Goal: Information Seeking & Learning: Learn about a topic

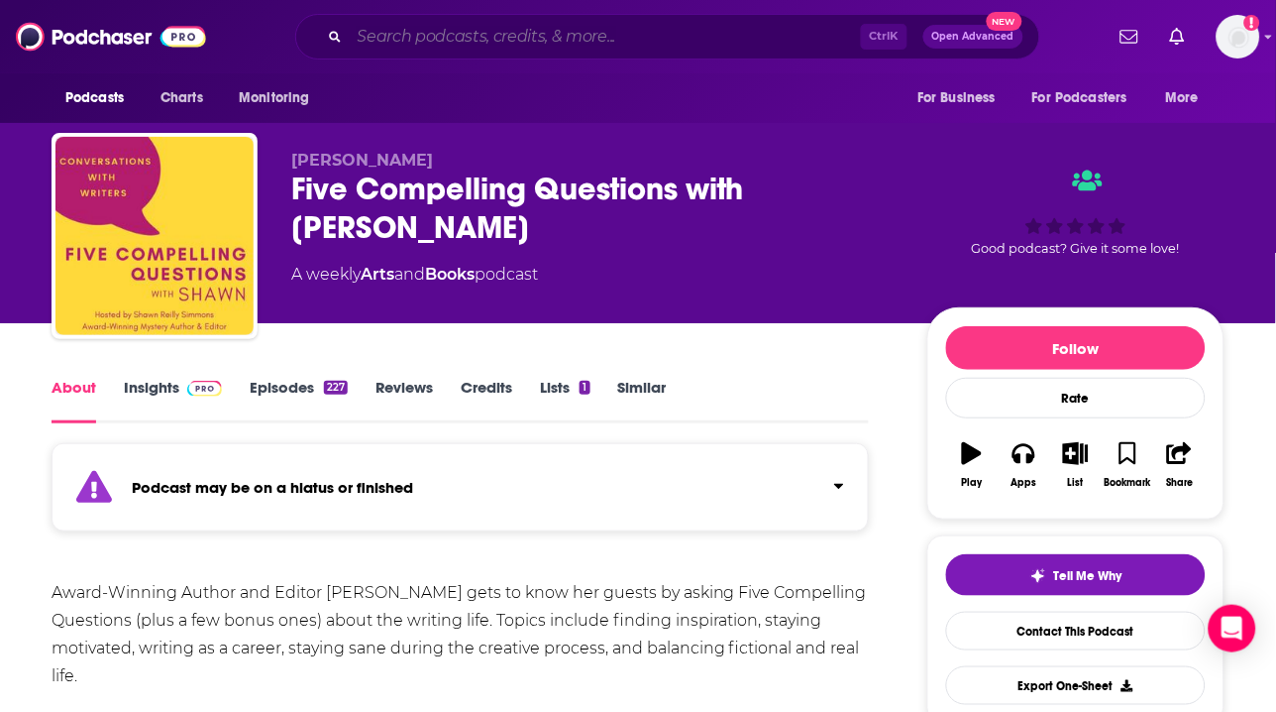
click at [484, 41] on input "Search podcasts, credits, & more..." at bounding box center [605, 37] width 511 height 32
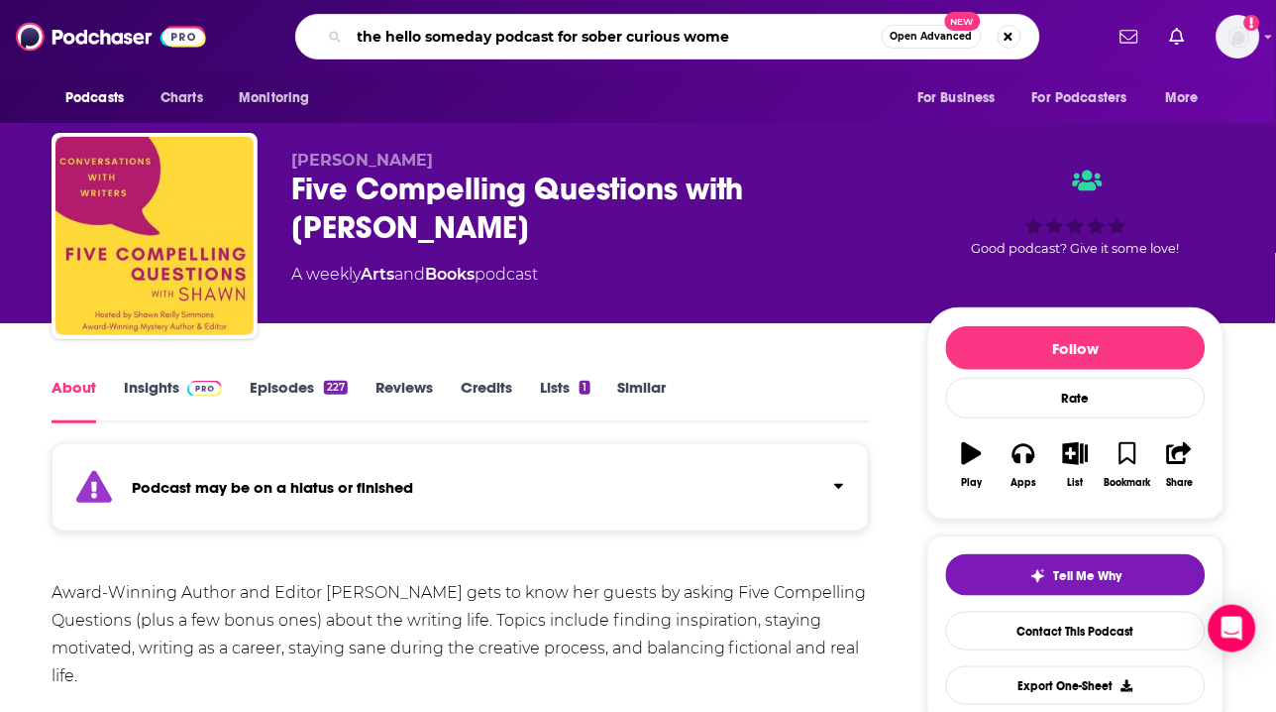
type input "the hello someday podcast for sober curious women"
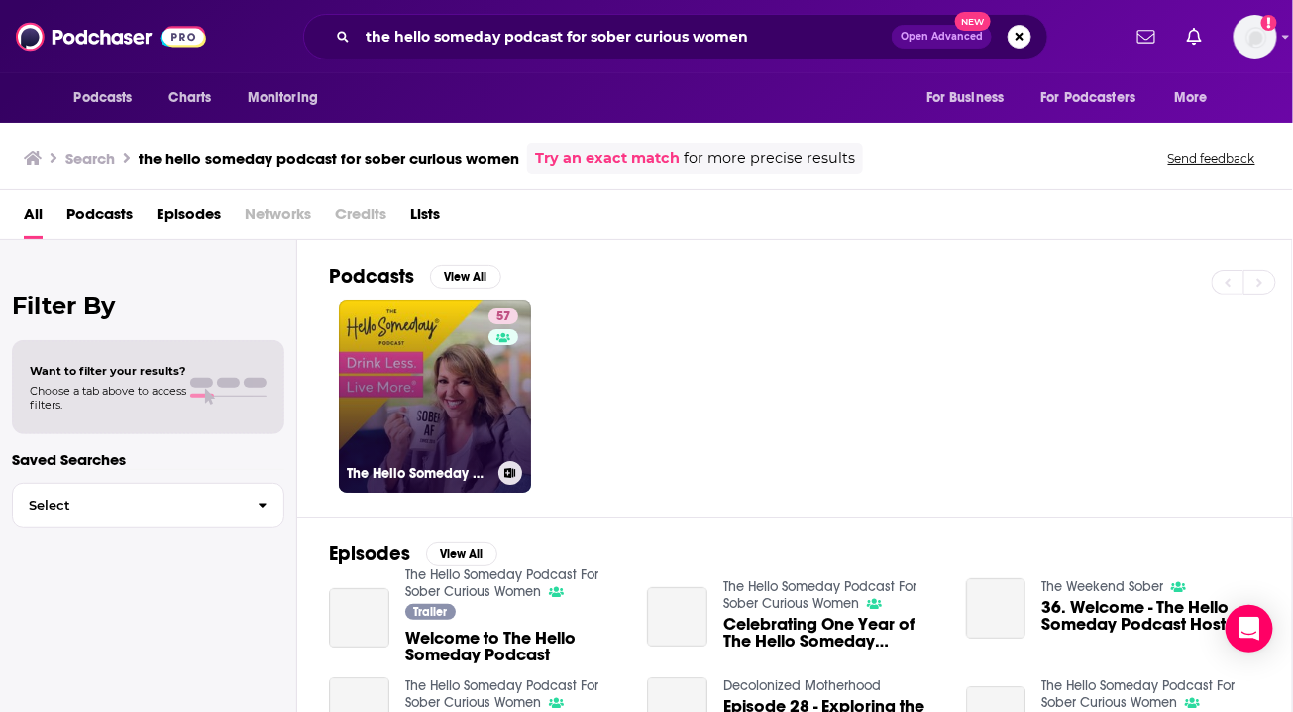
click at [473, 373] on link "57 The Hello Someday Podcast For Sober Curious Women" at bounding box center [435, 396] width 192 height 192
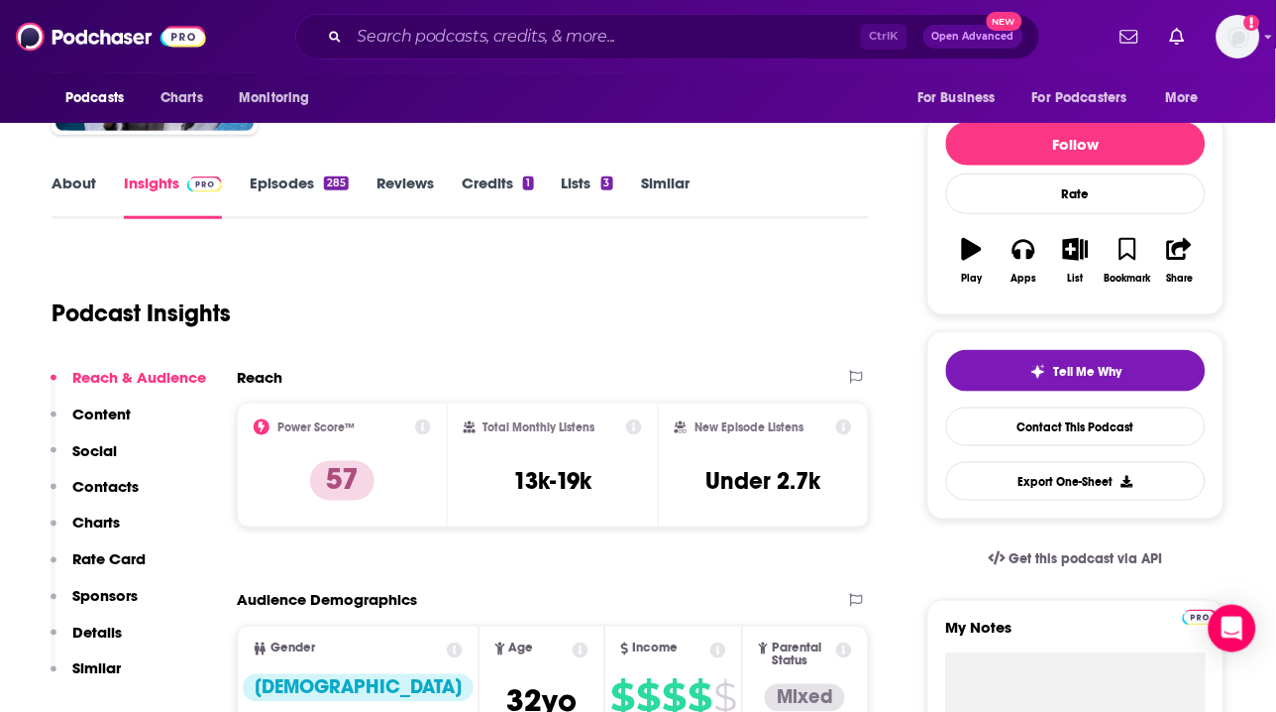
scroll to position [205, 0]
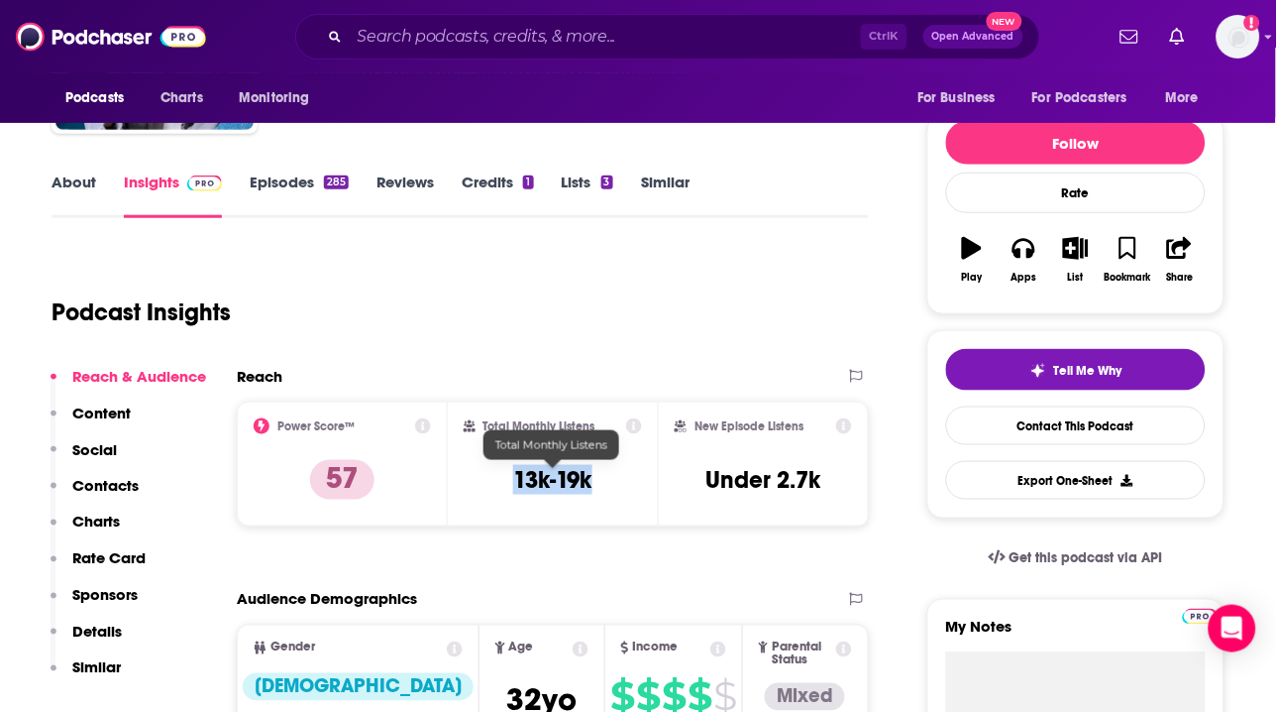
drag, startPoint x: 609, startPoint y: 477, endPoint x: 513, endPoint y: 478, distance: 96.1
click at [513, 478] on div "Total Monthly Listens 13k-19k" at bounding box center [553, 463] width 179 height 91
copy h3 "13k-19k"
click at [645, 44] on input "Search podcasts, credits, & more..." at bounding box center [605, 37] width 511 height 32
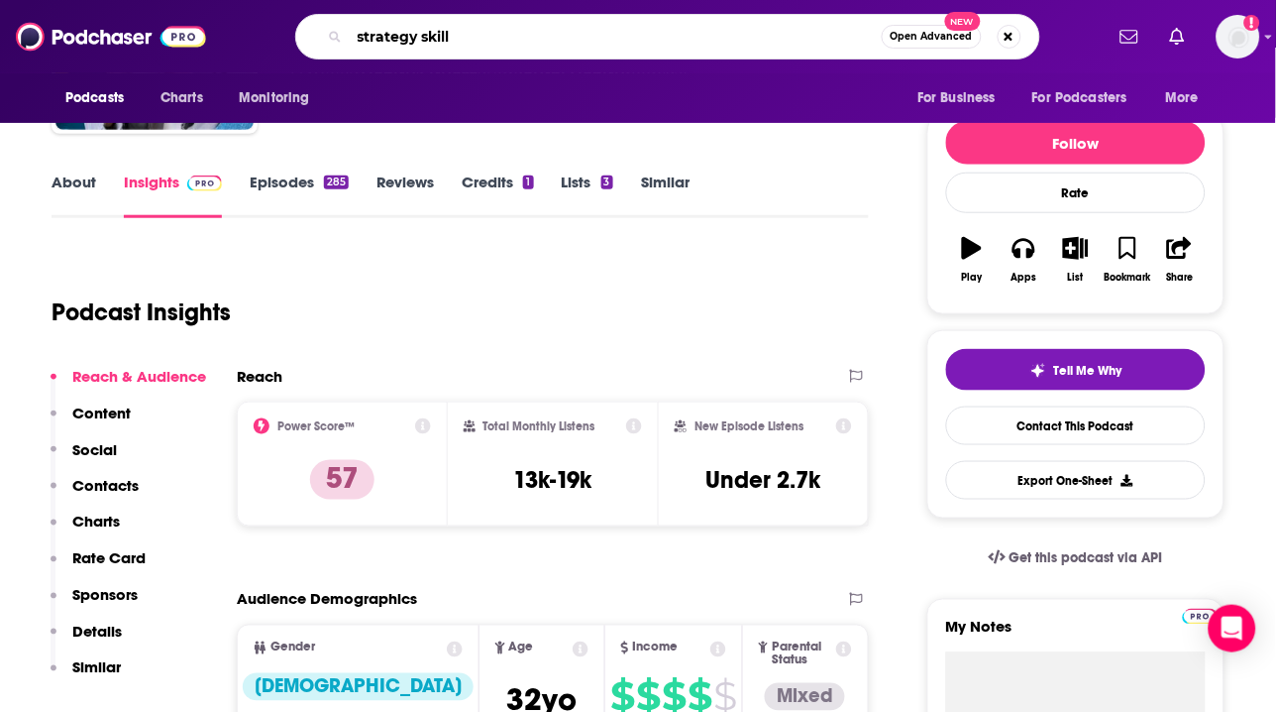
type input "strategy skills"
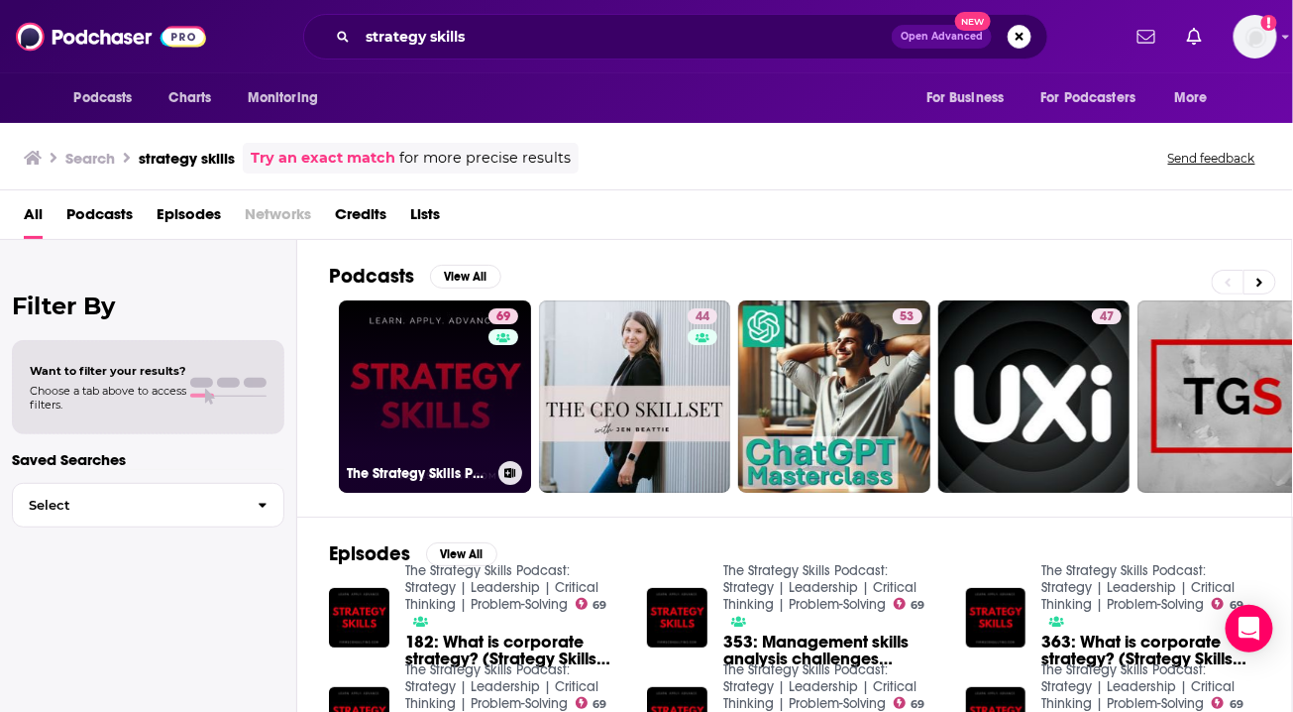
click at [467, 384] on link "69 The Strategy Skills Podcast: Strategy | Leadership | Critical Thinking | Pro…" at bounding box center [435, 396] width 192 height 192
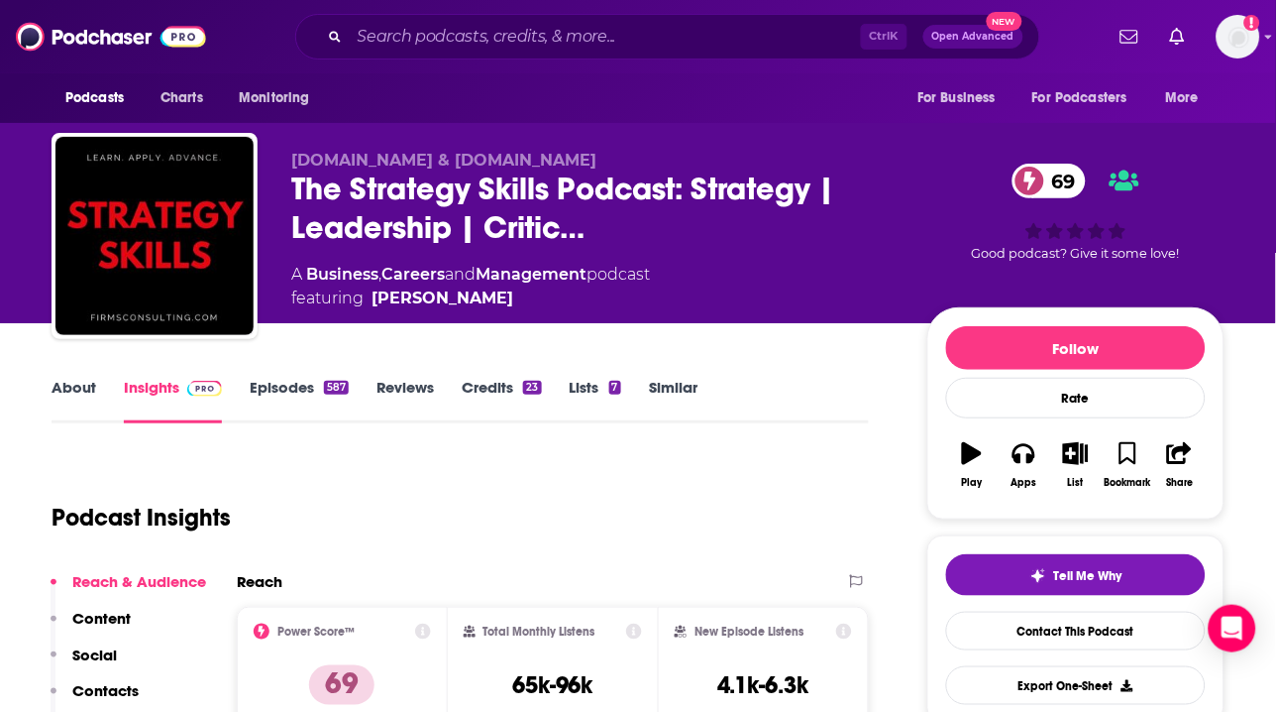
scroll to position [113, 0]
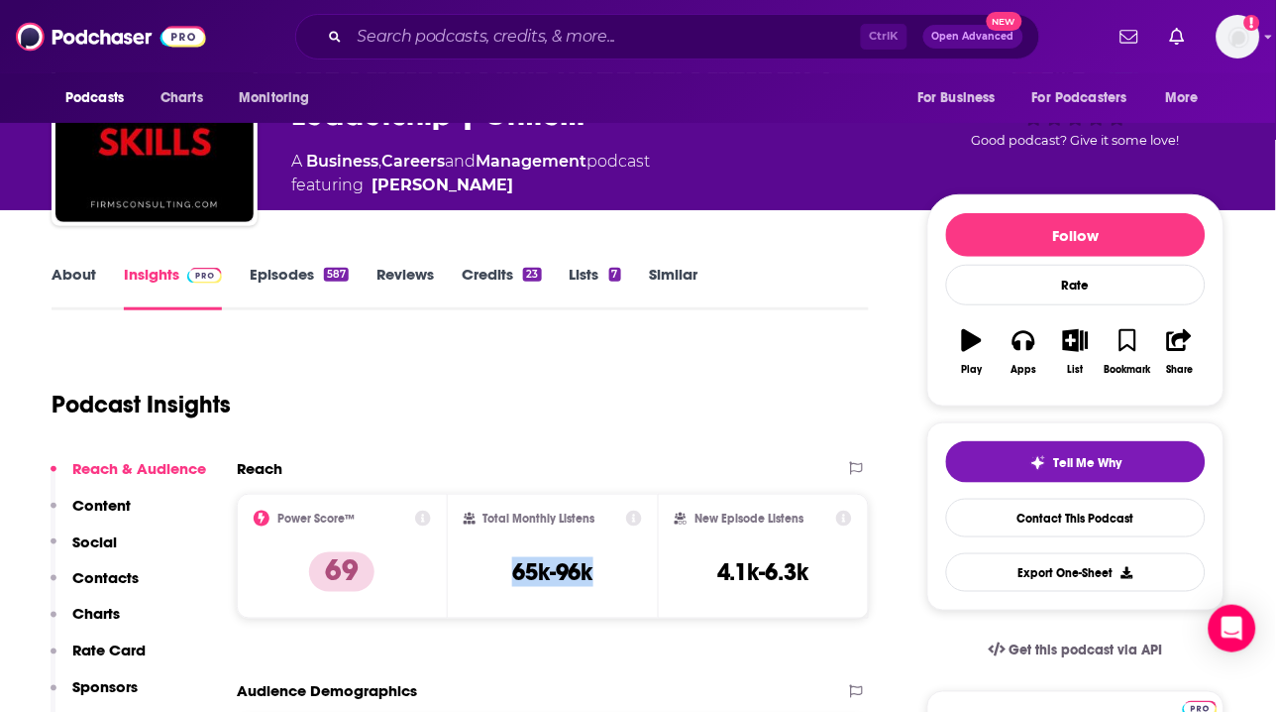
drag, startPoint x: 609, startPoint y: 580, endPoint x: 483, endPoint y: 585, distance: 126.0
click at [483, 585] on div "Total Monthly Listens 65k-96k" at bounding box center [553, 555] width 179 height 91
copy h3 "65k-96k"
click at [597, 40] on input "Search podcasts, credits, & more..." at bounding box center [605, 37] width 511 height 32
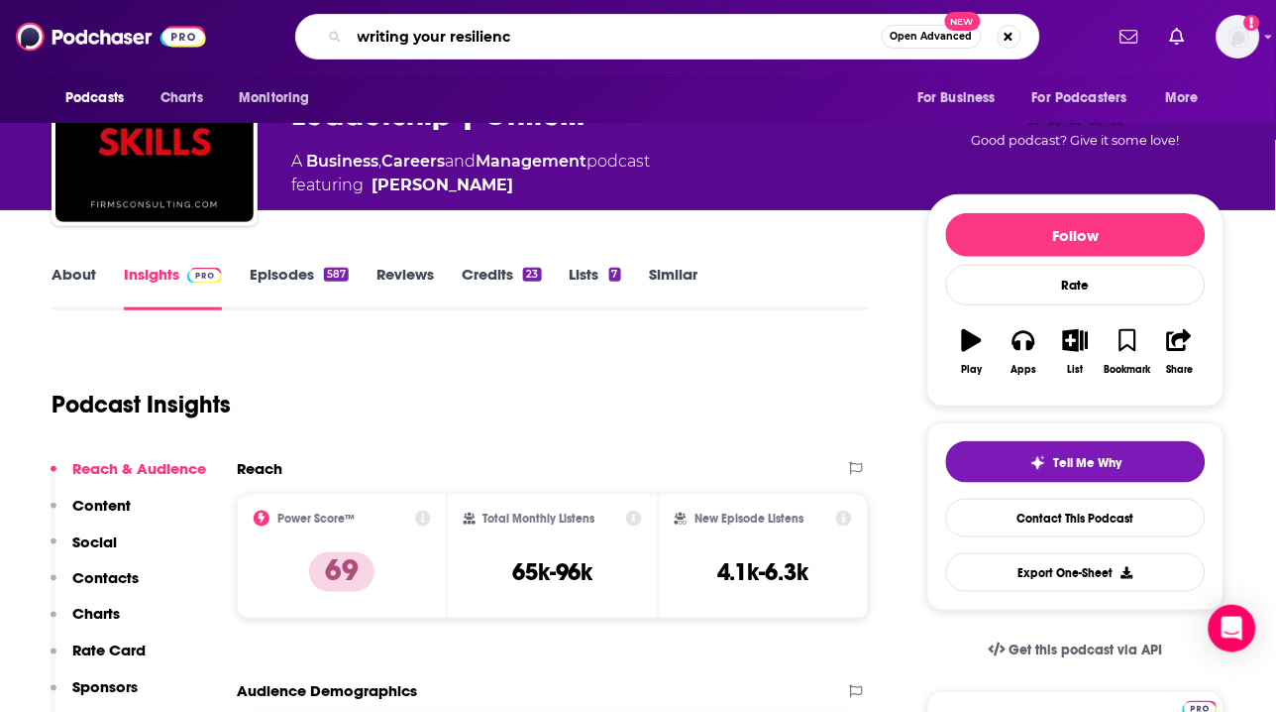
type input "writing your resilience"
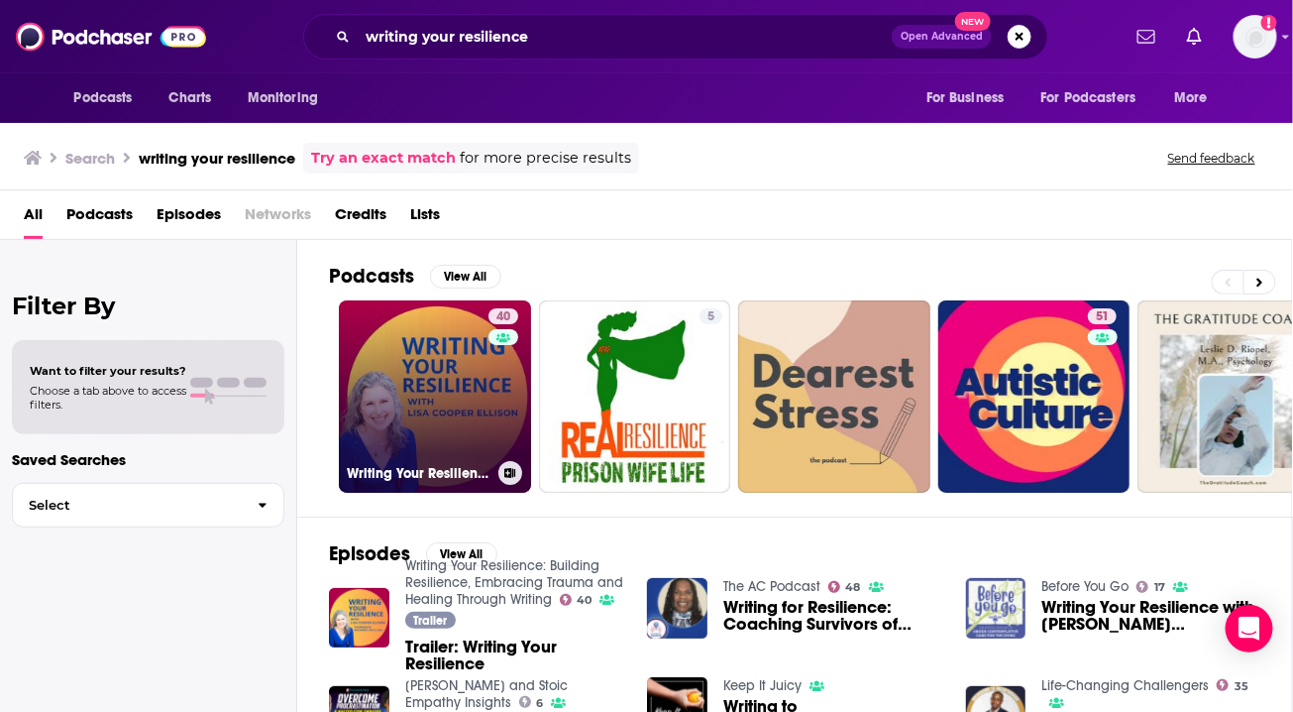
click at [442, 416] on link "40 Writing Your Resilience: Building Resilience, Embracing Trauma and Healing T…" at bounding box center [435, 396] width 192 height 192
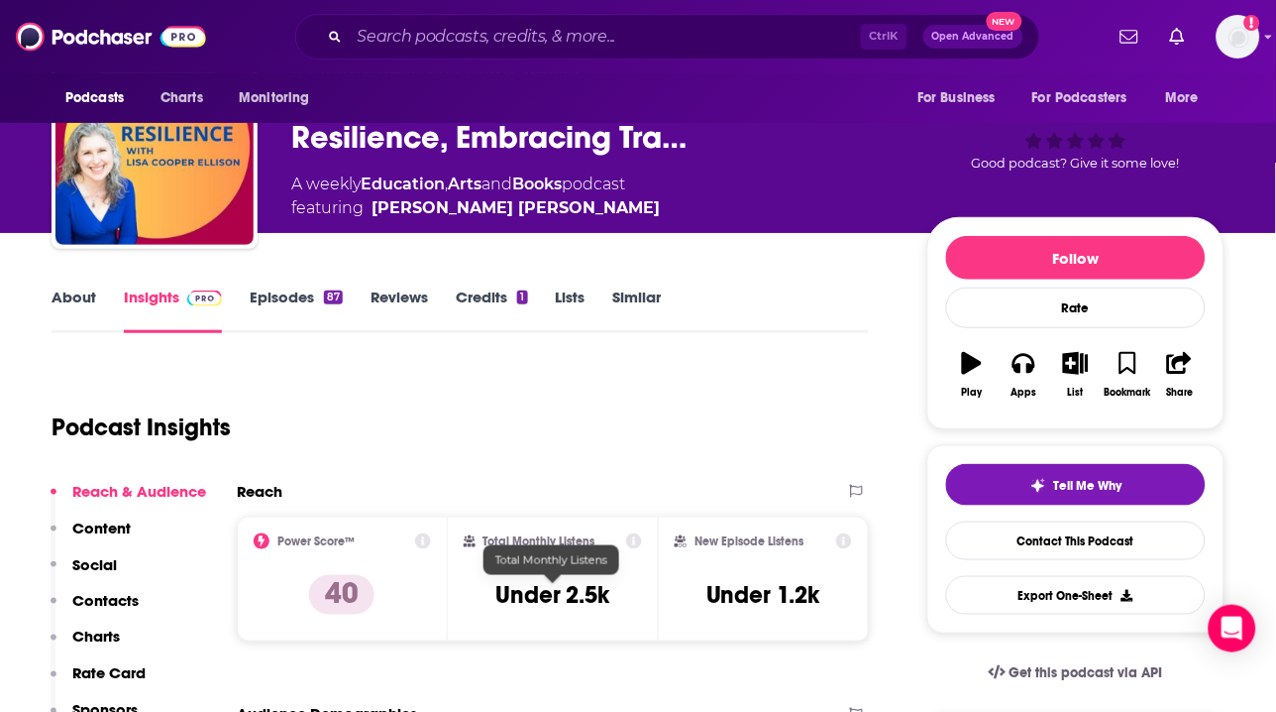
scroll to position [91, 0]
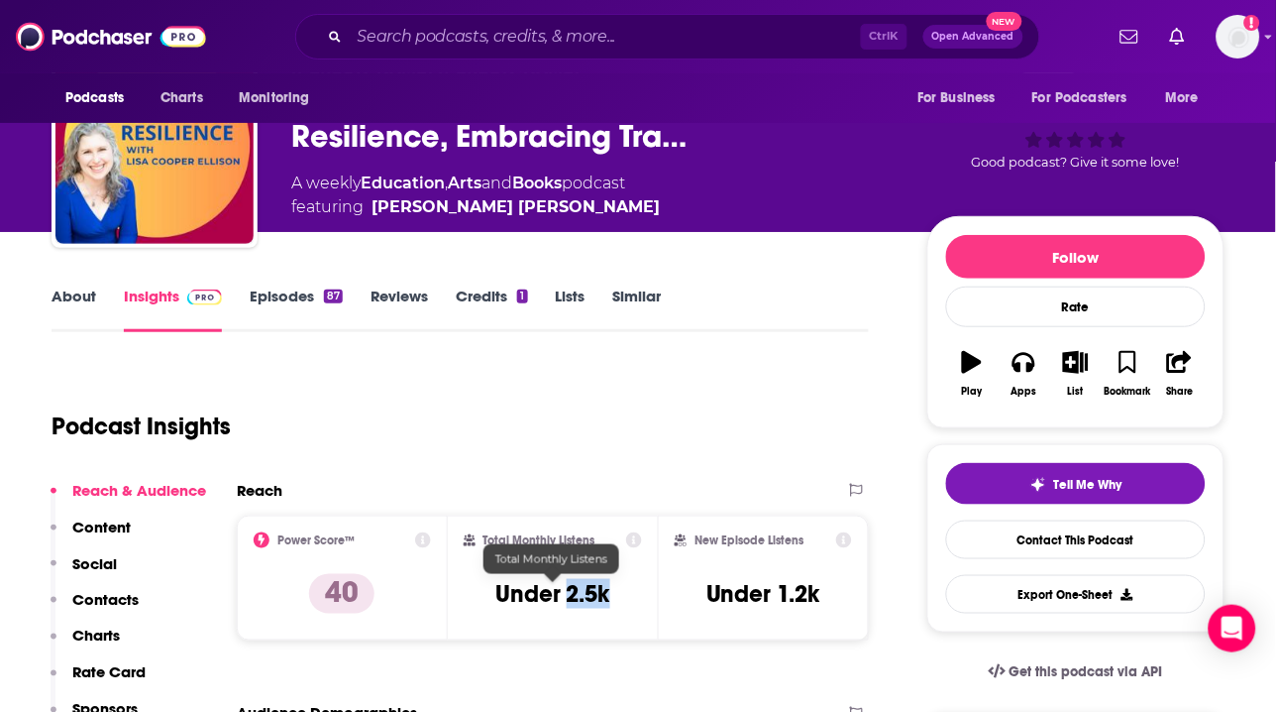
drag, startPoint x: 616, startPoint y: 596, endPoint x: 569, endPoint y: 596, distance: 47.6
click at [569, 596] on div "Total Monthly Listens Under 2.5k" at bounding box center [553, 577] width 179 height 91
copy h3 "2.5k"
click at [505, 38] on input "Search podcasts, credits, & more..." at bounding box center [605, 37] width 511 height 32
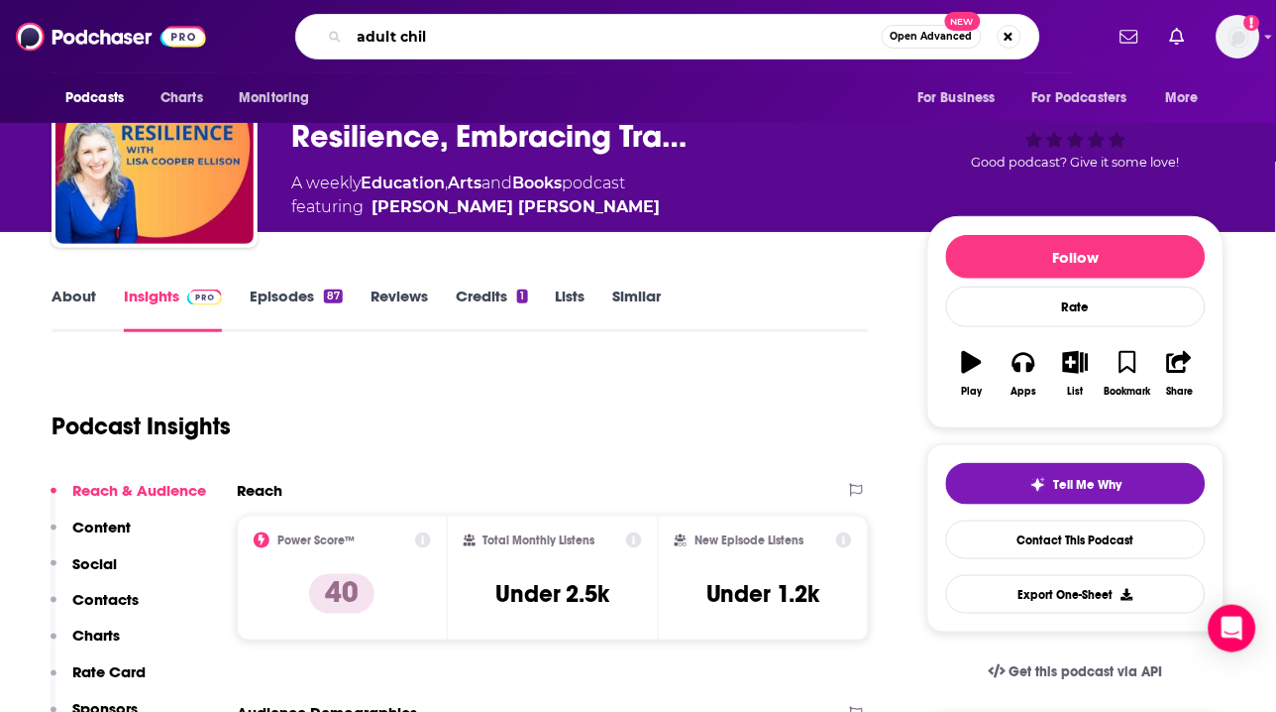
type input "adult child"
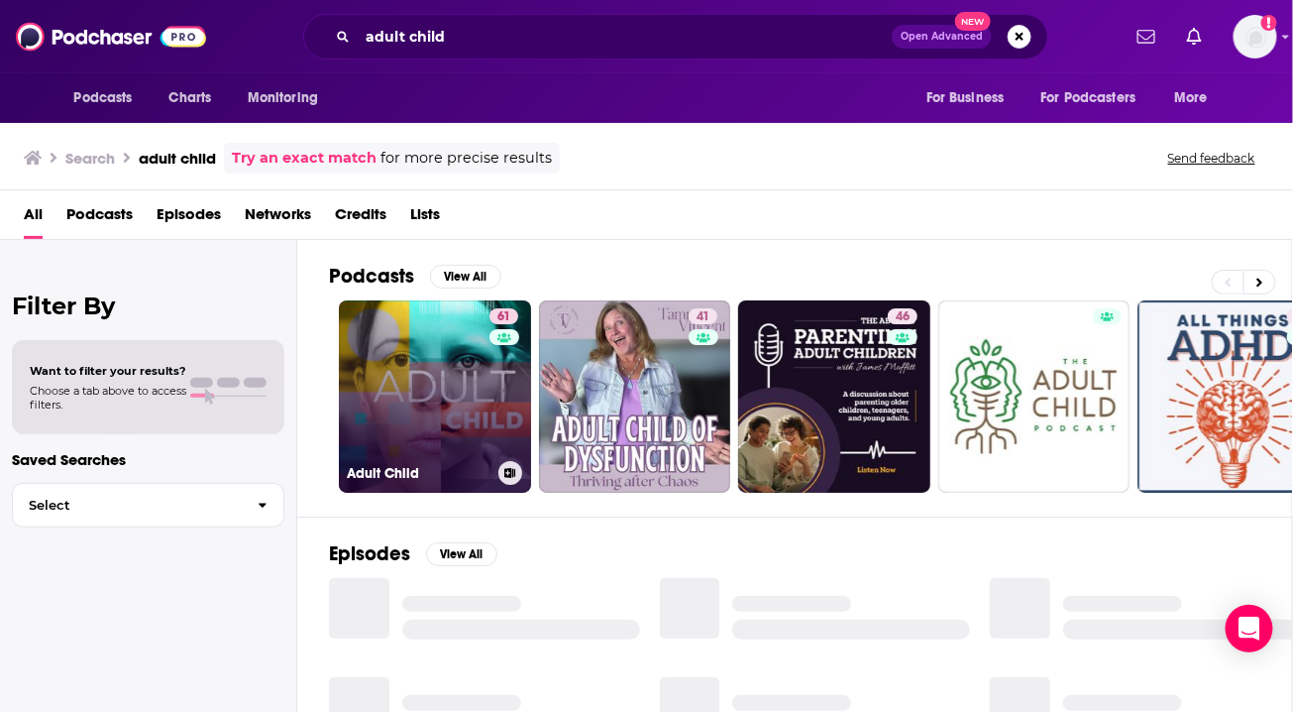
click at [438, 365] on link "61 Adult Child" at bounding box center [435, 396] width 192 height 192
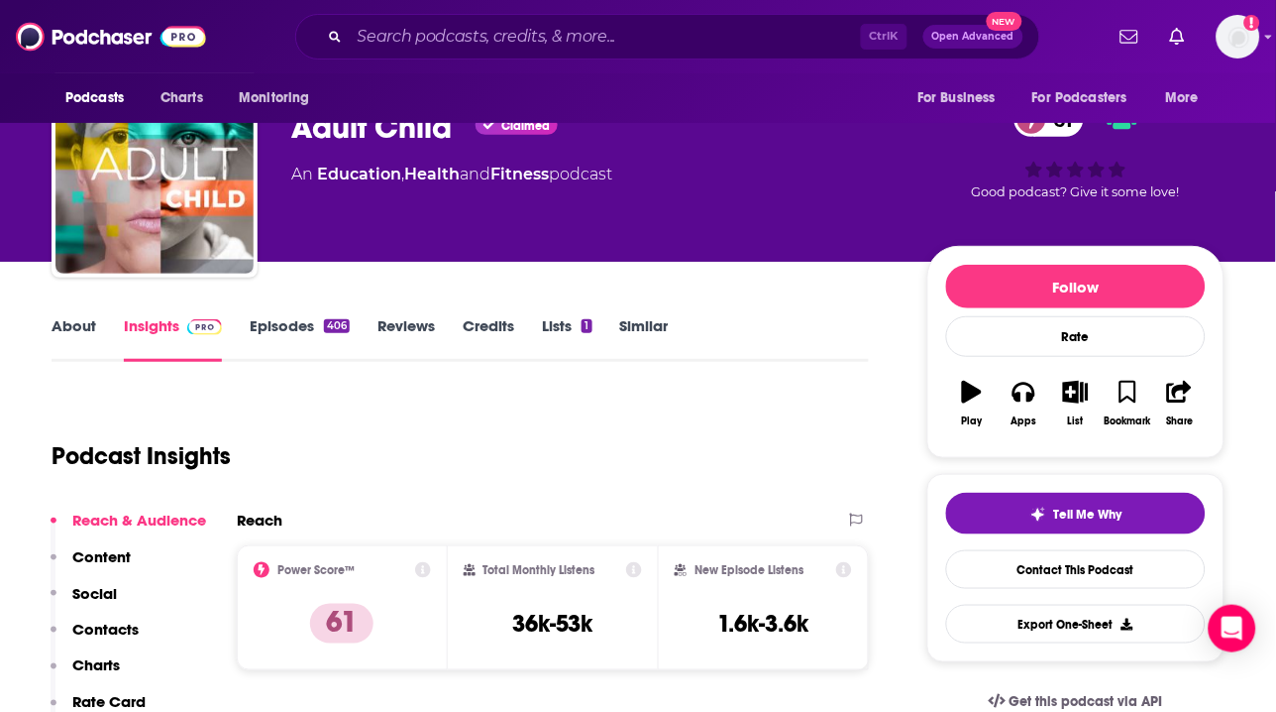
scroll to position [62, 0]
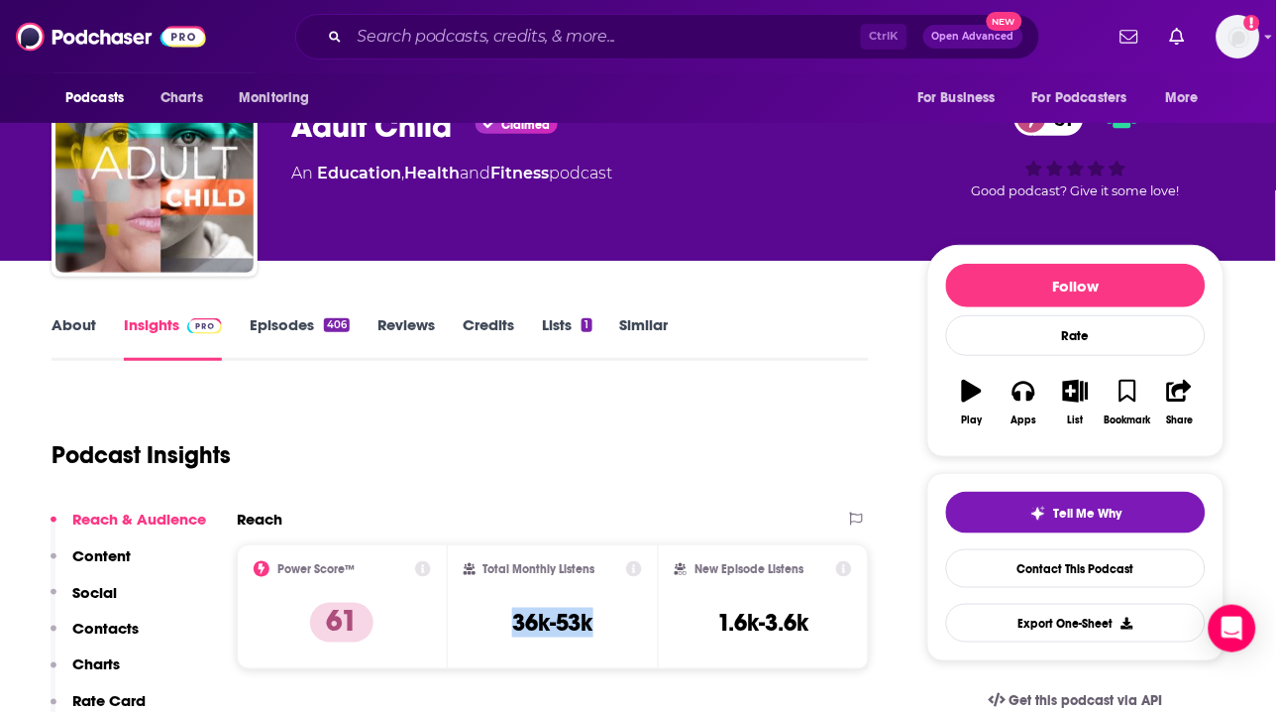
drag, startPoint x: 601, startPoint y: 621, endPoint x: 480, endPoint y: 628, distance: 121.1
click at [480, 628] on div "Total Monthly Listens 36k-53k" at bounding box center [553, 606] width 179 height 91
copy h3 "36k-53k"
click at [493, 42] on input "Search podcasts, credits, & more..." at bounding box center [605, 37] width 511 height 32
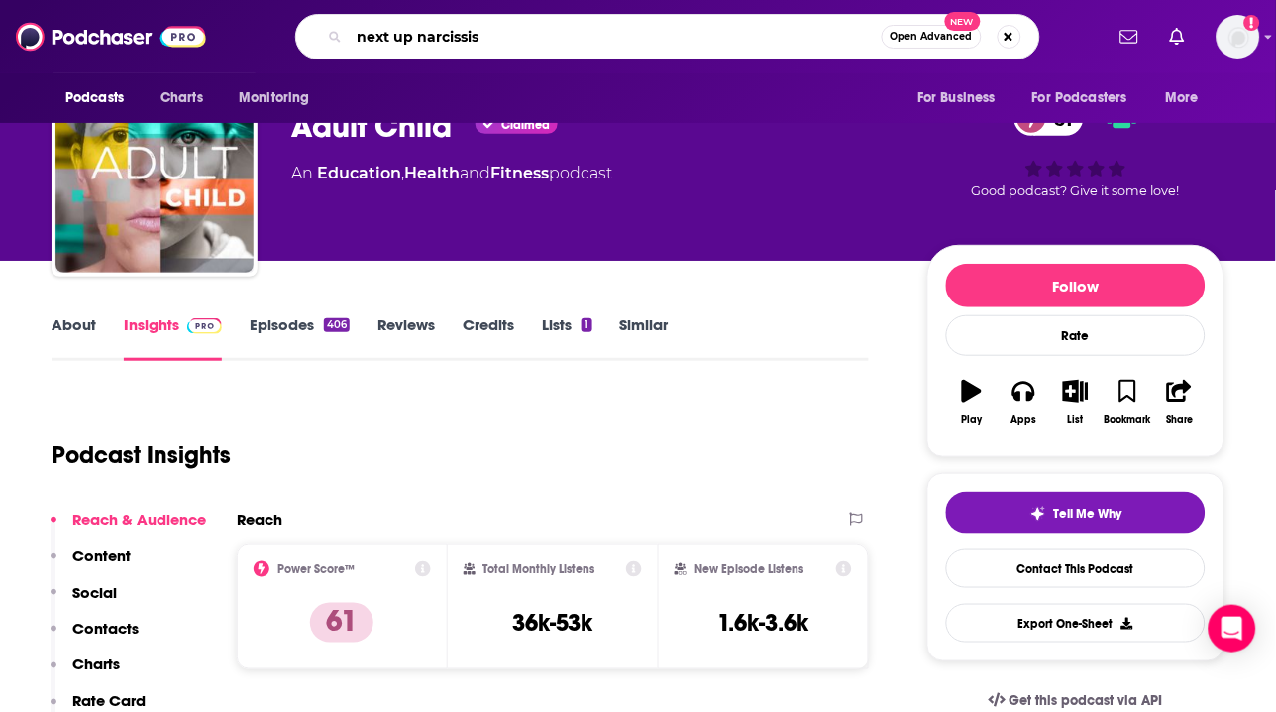
type input "next up narcissism"
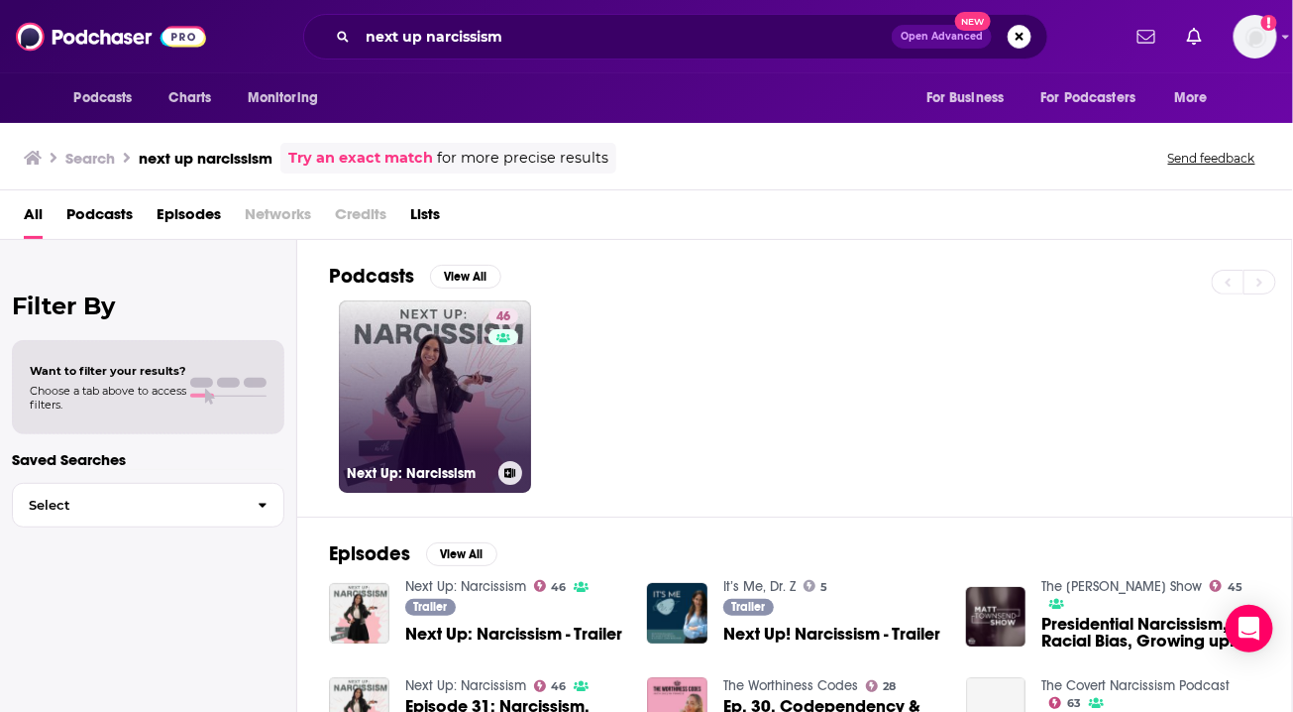
click at [447, 388] on link "46 Next Up: Narcissism" at bounding box center [435, 396] width 192 height 192
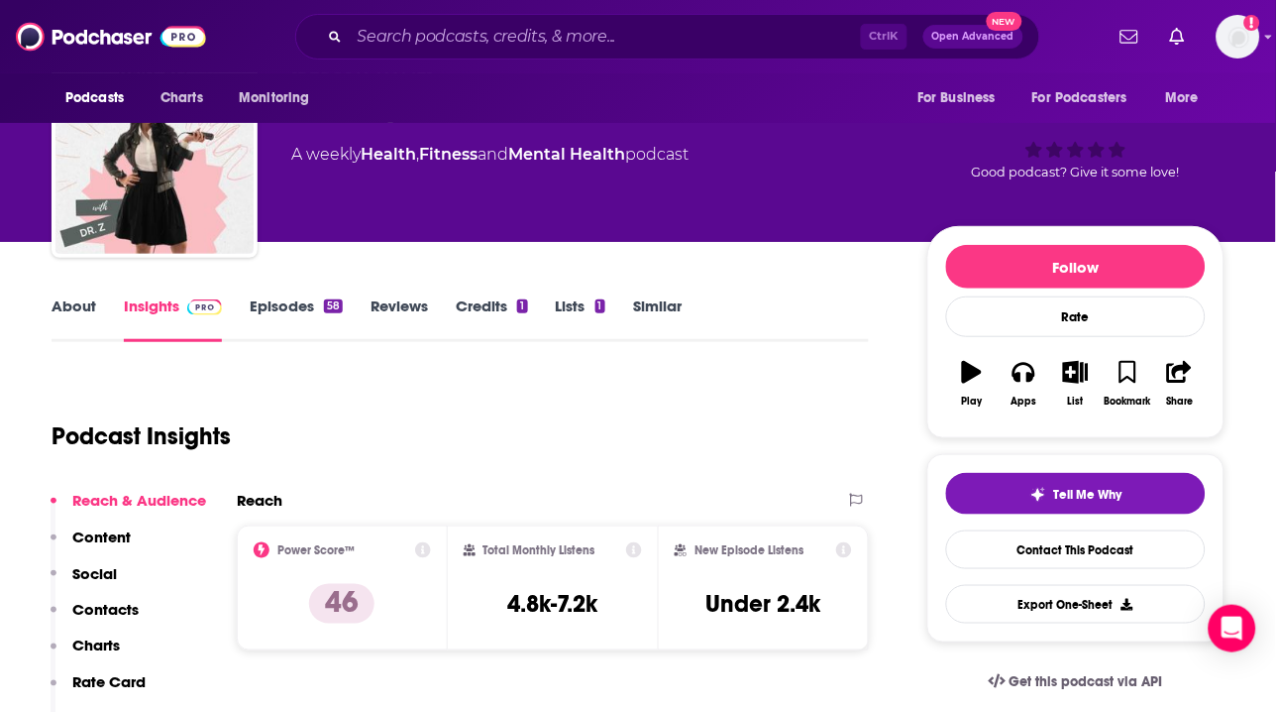
scroll to position [84, 0]
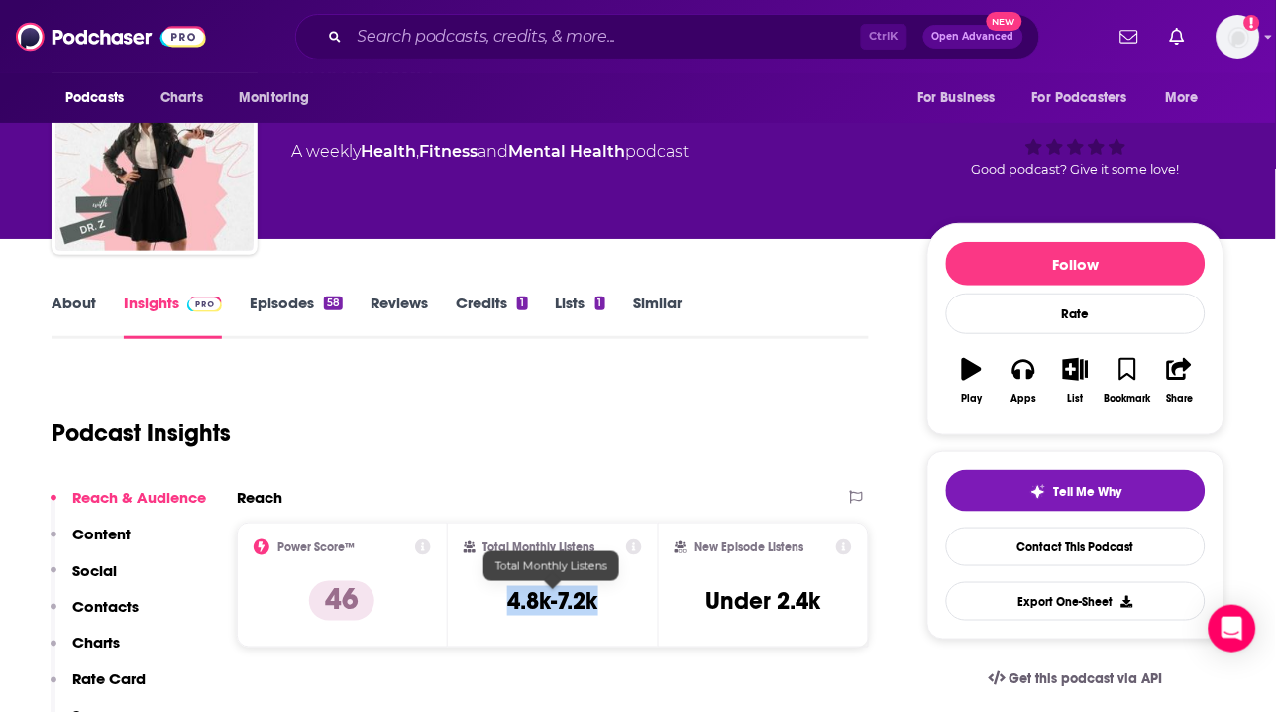
drag, startPoint x: 607, startPoint y: 603, endPoint x: 467, endPoint y: 593, distance: 140.1
click at [467, 593] on div "Total Monthly Listens 4.8k-7.2k" at bounding box center [553, 584] width 179 height 91
copy h3 "4.8k-7.2k"
click at [783, 310] on div "About Insights Episodes 58 Reviews Credits 1 Lists 1 Similar" at bounding box center [461, 314] width 818 height 49
click at [516, 37] on input "Search podcasts, credits, & more..." at bounding box center [605, 37] width 511 height 32
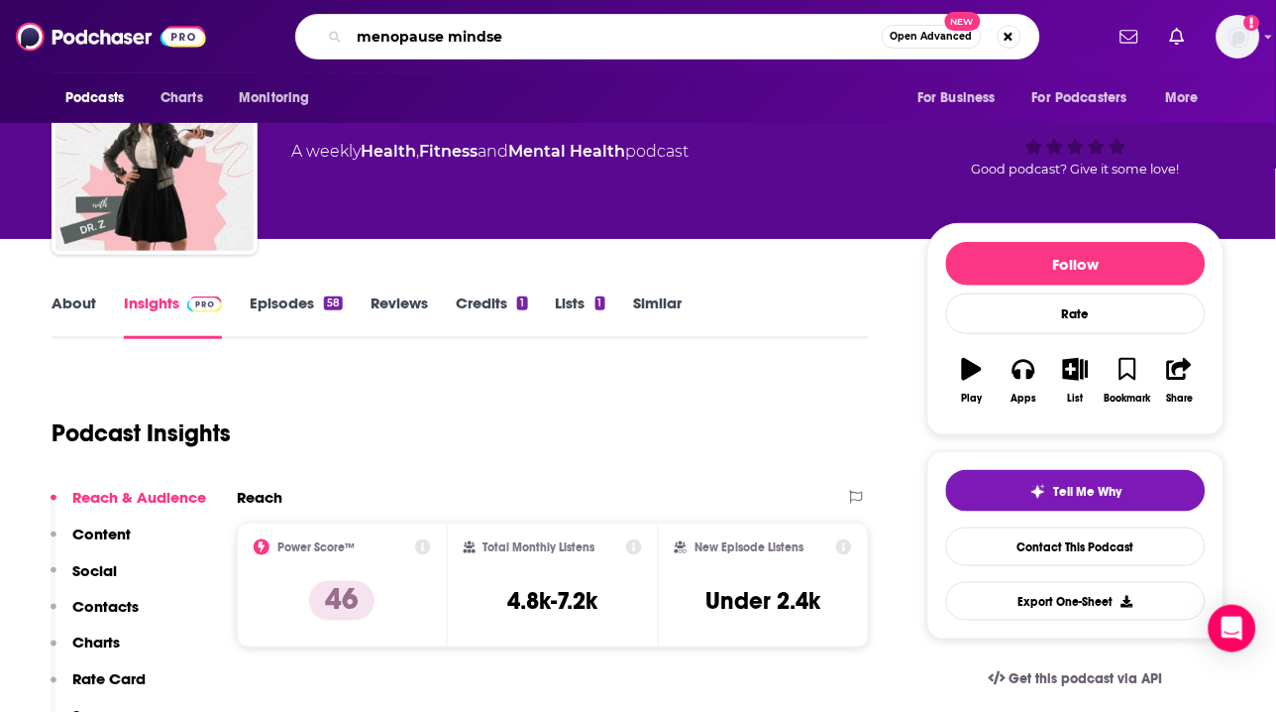
type input "menopause mindset"
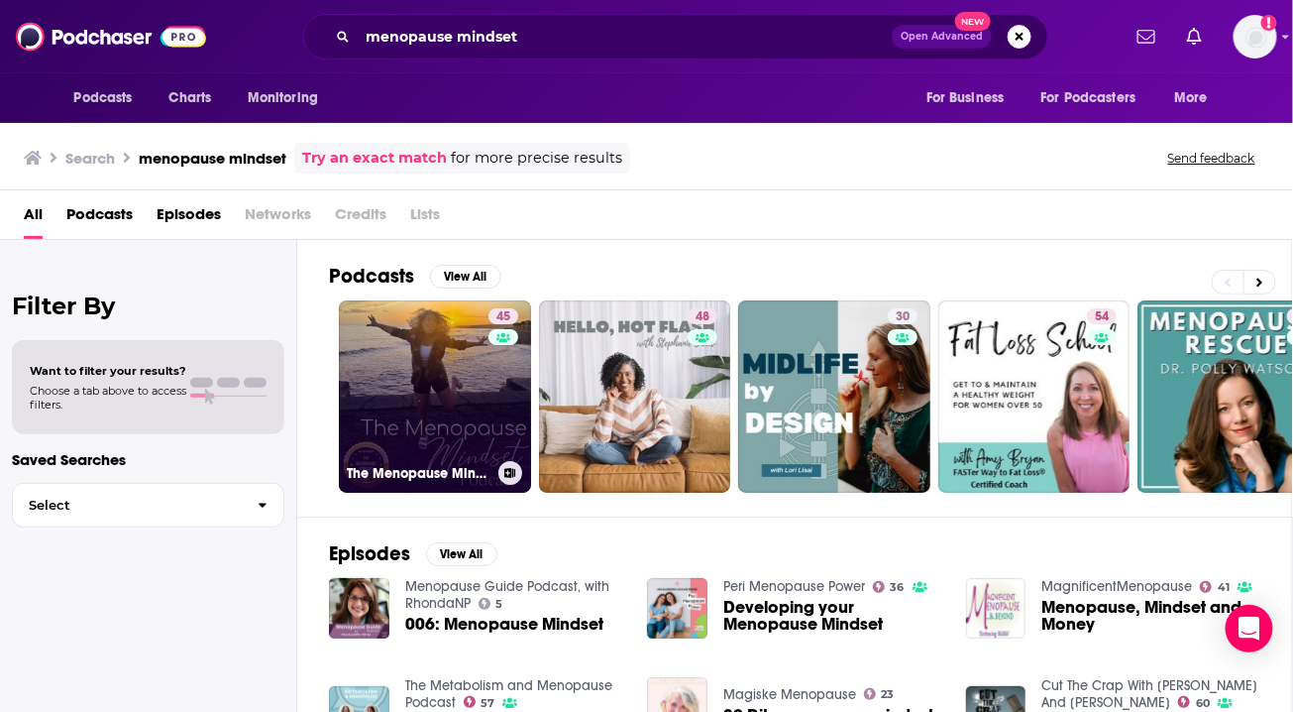
click at [436, 378] on link "45 The Menopause Mindset" at bounding box center [435, 396] width 192 height 192
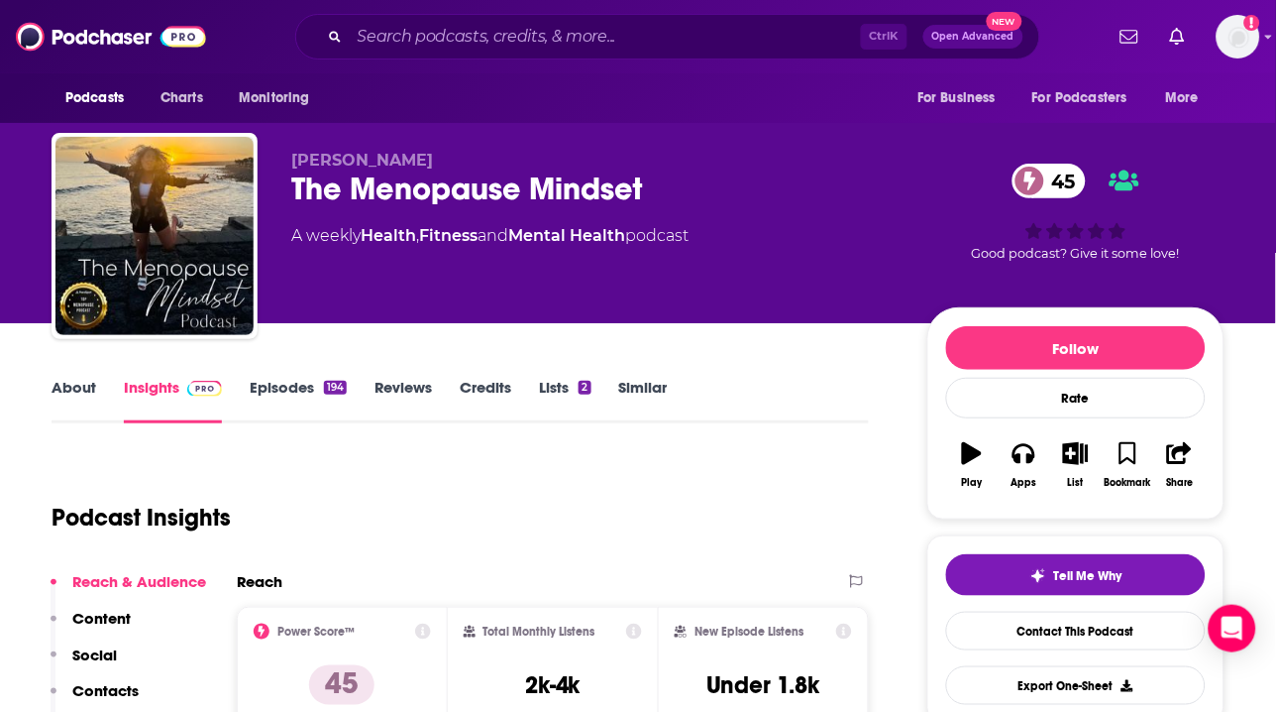
scroll to position [43, 0]
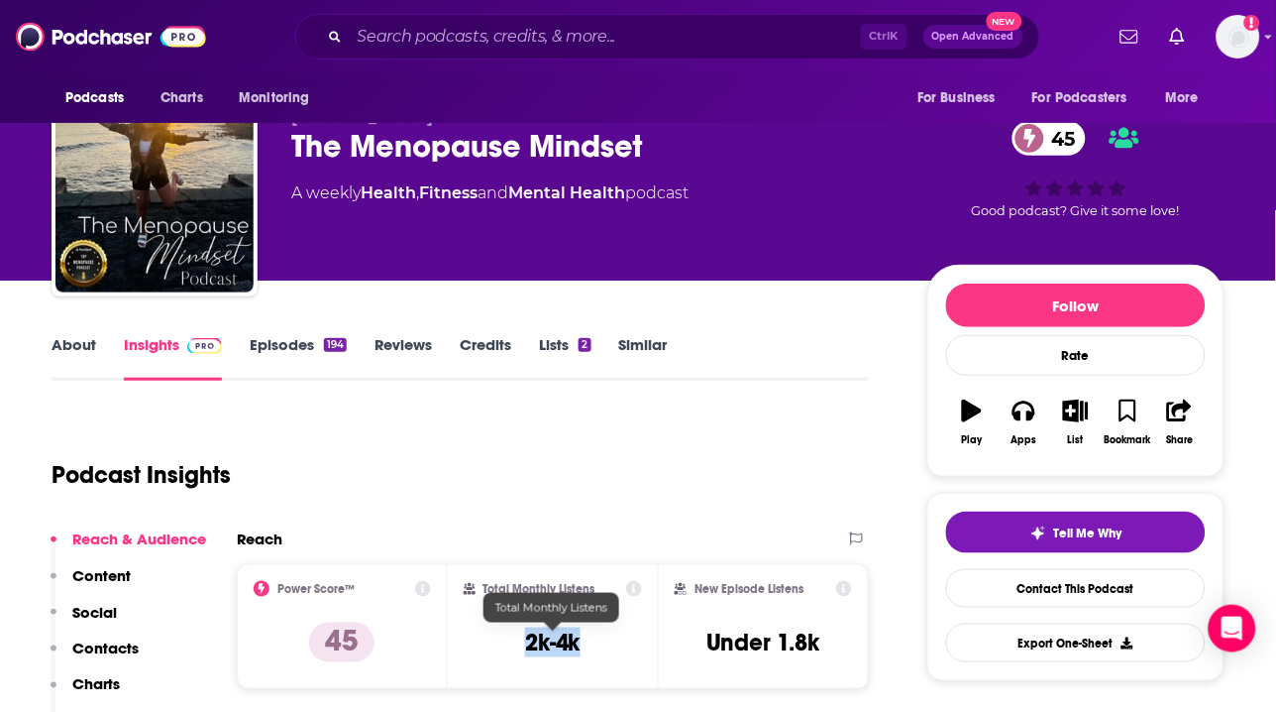
drag, startPoint x: 602, startPoint y: 638, endPoint x: 522, endPoint y: 631, distance: 79.6
click at [522, 631] on div "Total Monthly Listens 2k-4k" at bounding box center [553, 626] width 179 height 91
copy h3 "2k-4k"
click at [533, 34] on input "Search podcasts, credits, & more..." at bounding box center [605, 37] width 511 height 32
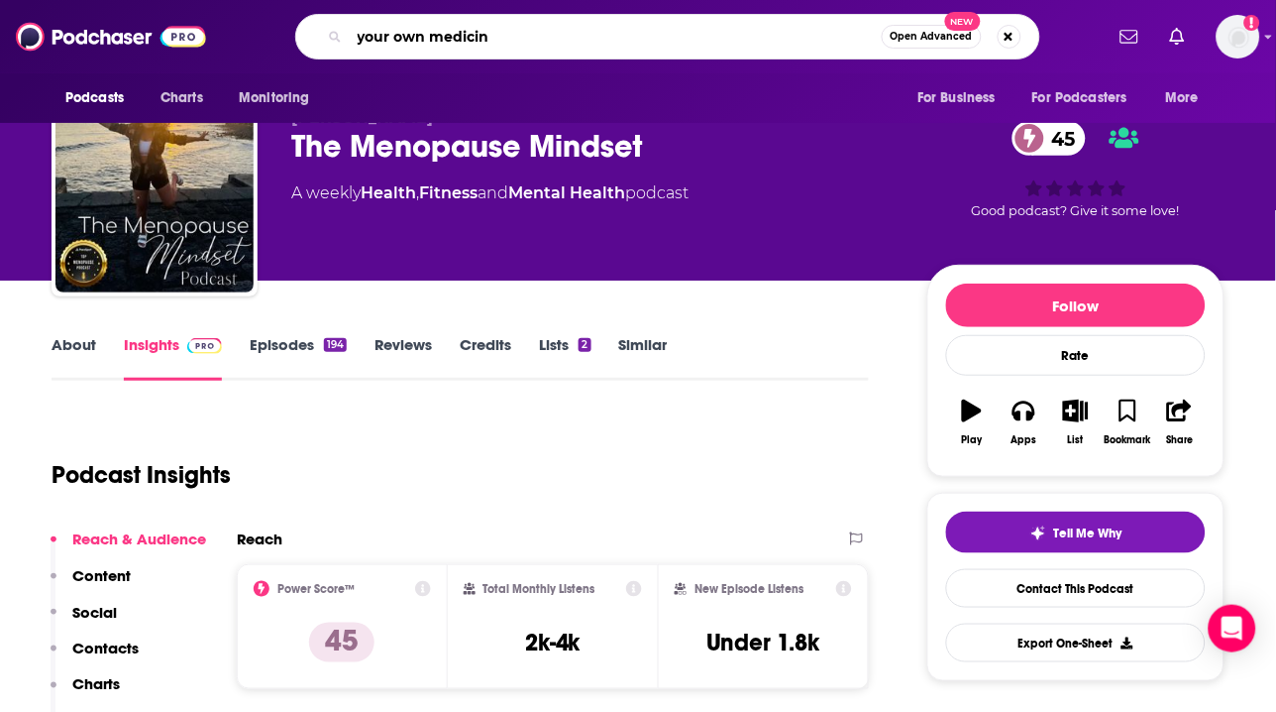
type input "your own medicine"
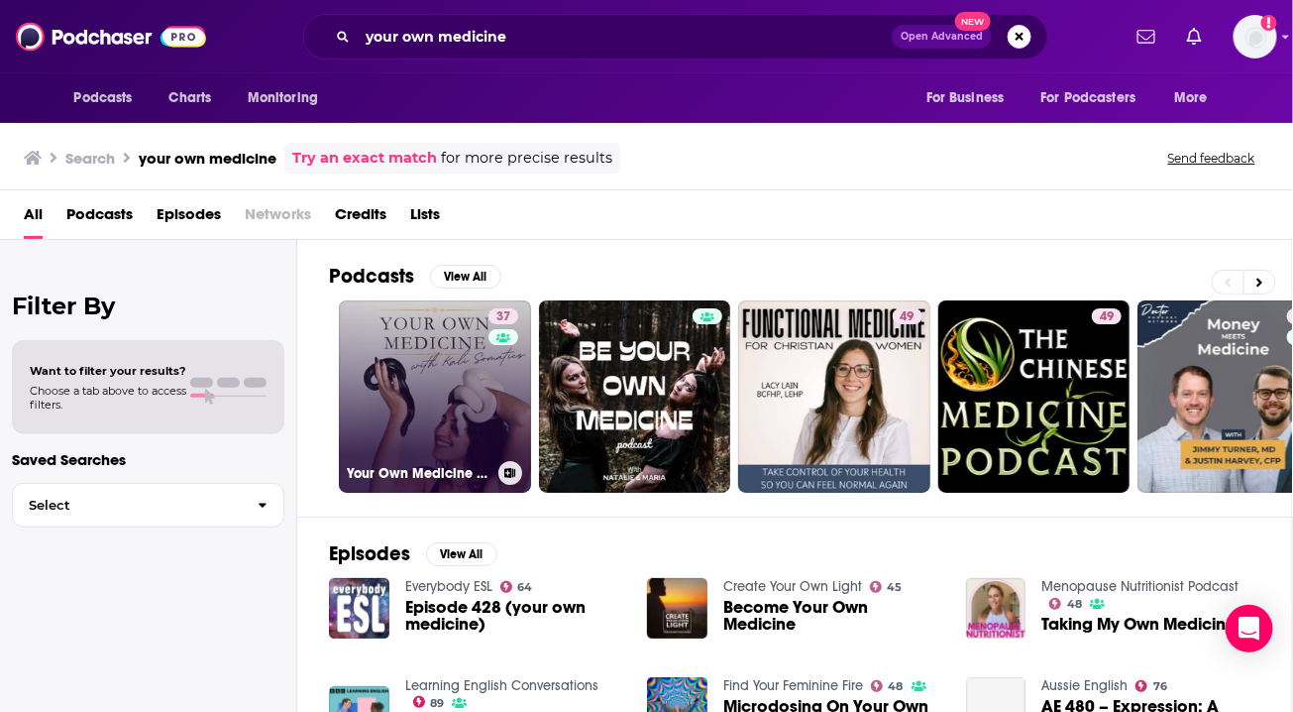
click at [474, 420] on link "37 Your Own Medicine Podcast" at bounding box center [435, 396] width 192 height 192
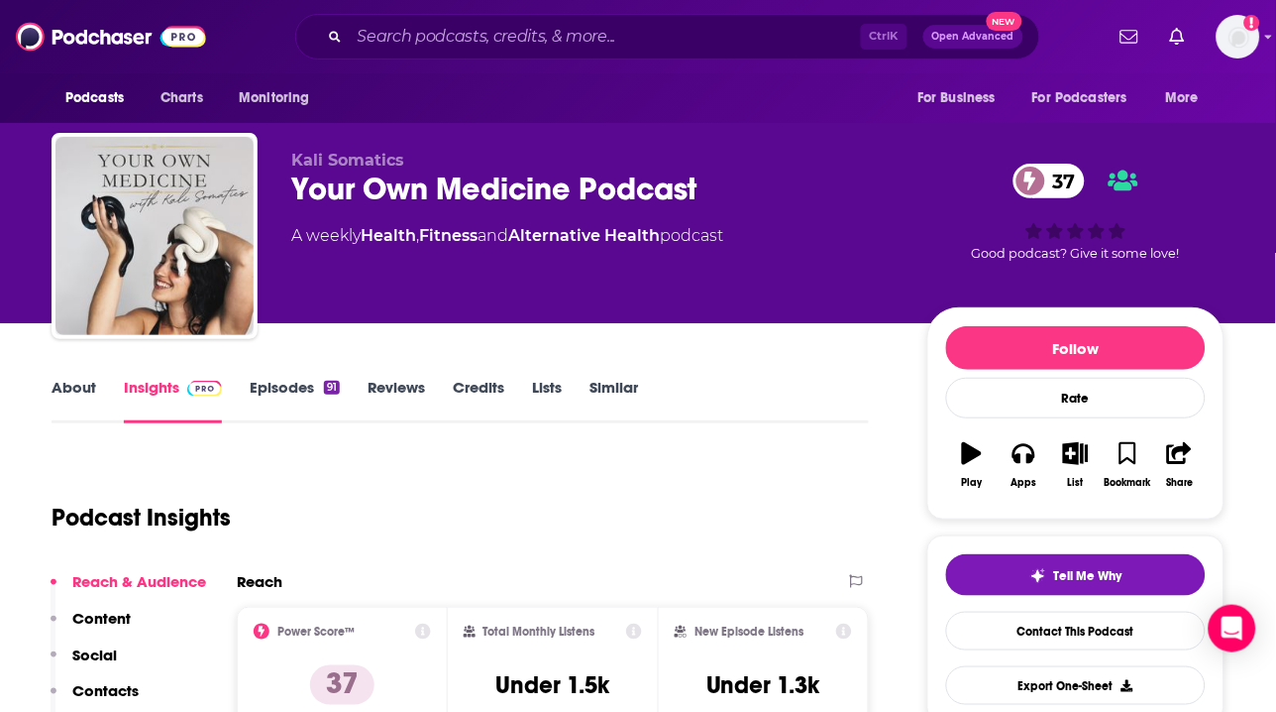
scroll to position [87, 0]
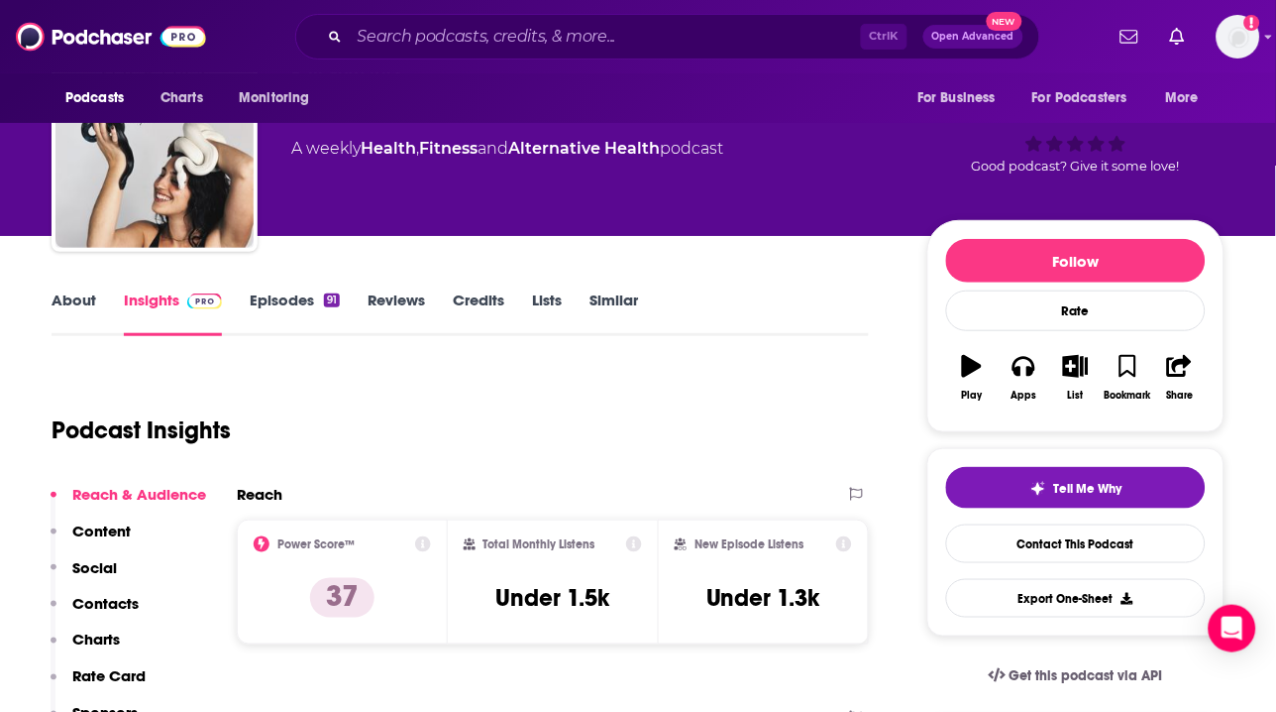
click at [774, 287] on div "About Insights Episodes 91 Reviews Credits Lists Similar" at bounding box center [461, 311] width 818 height 49
click at [558, 33] on input "Search podcasts, credits, & more..." at bounding box center [605, 37] width 511 height 32
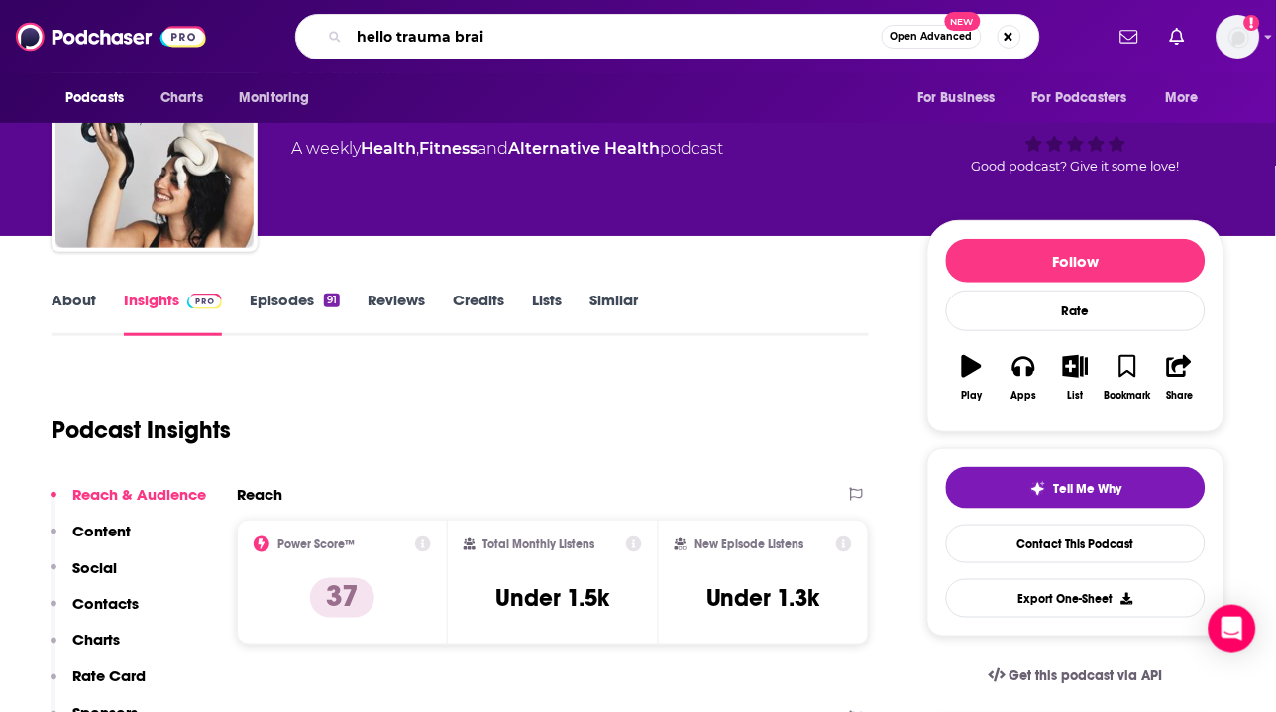
type input "hello trauma brain"
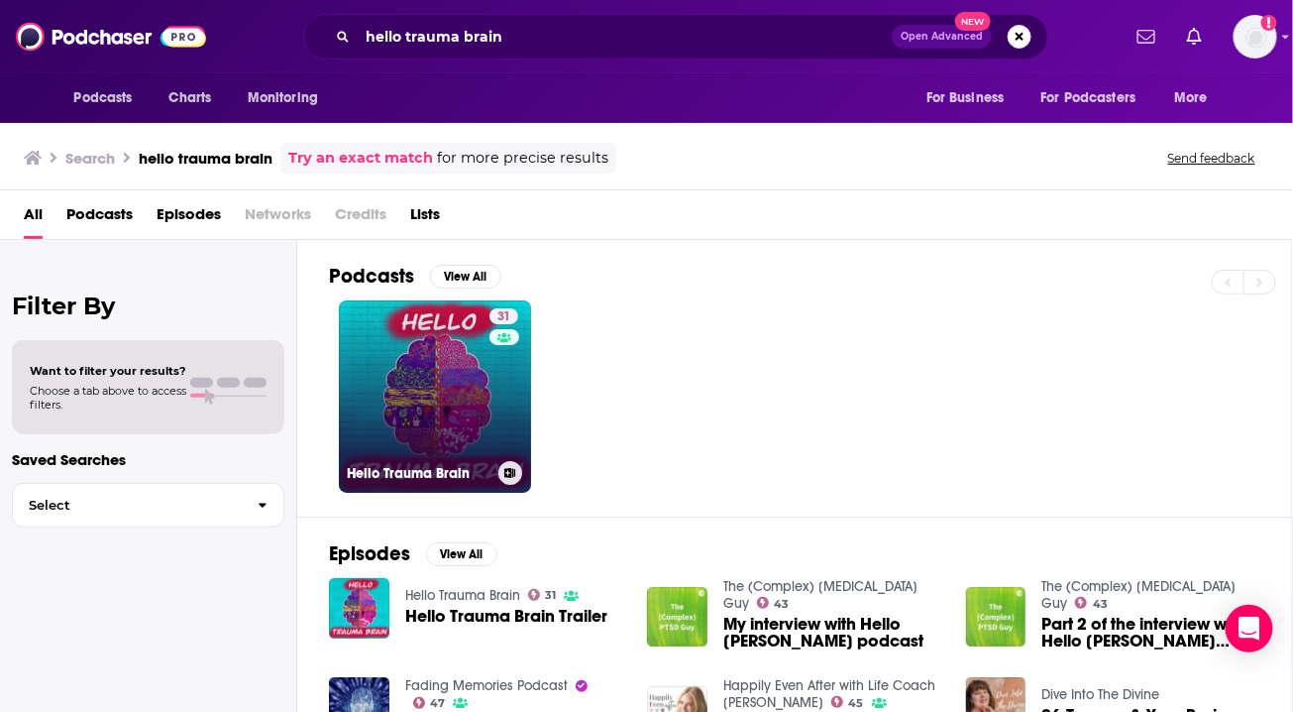
click at [464, 407] on link "31 Hello Trauma Brain" at bounding box center [435, 396] width 192 height 192
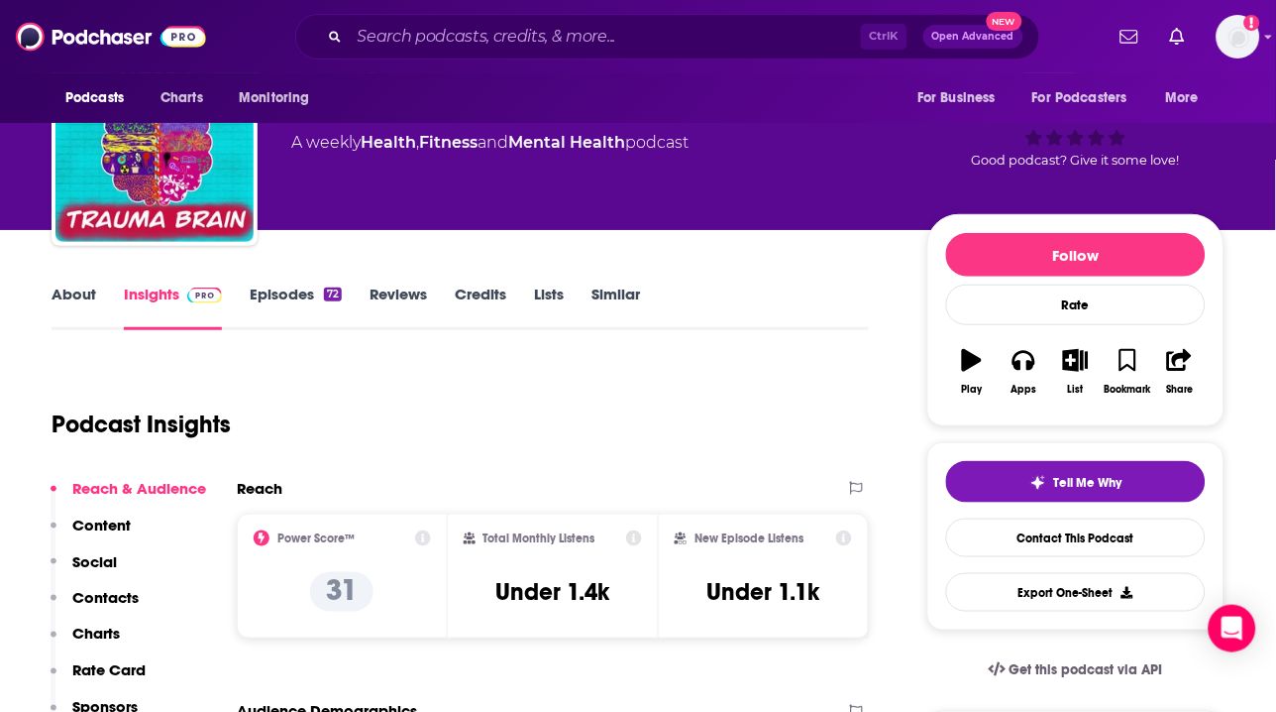
scroll to position [101, 0]
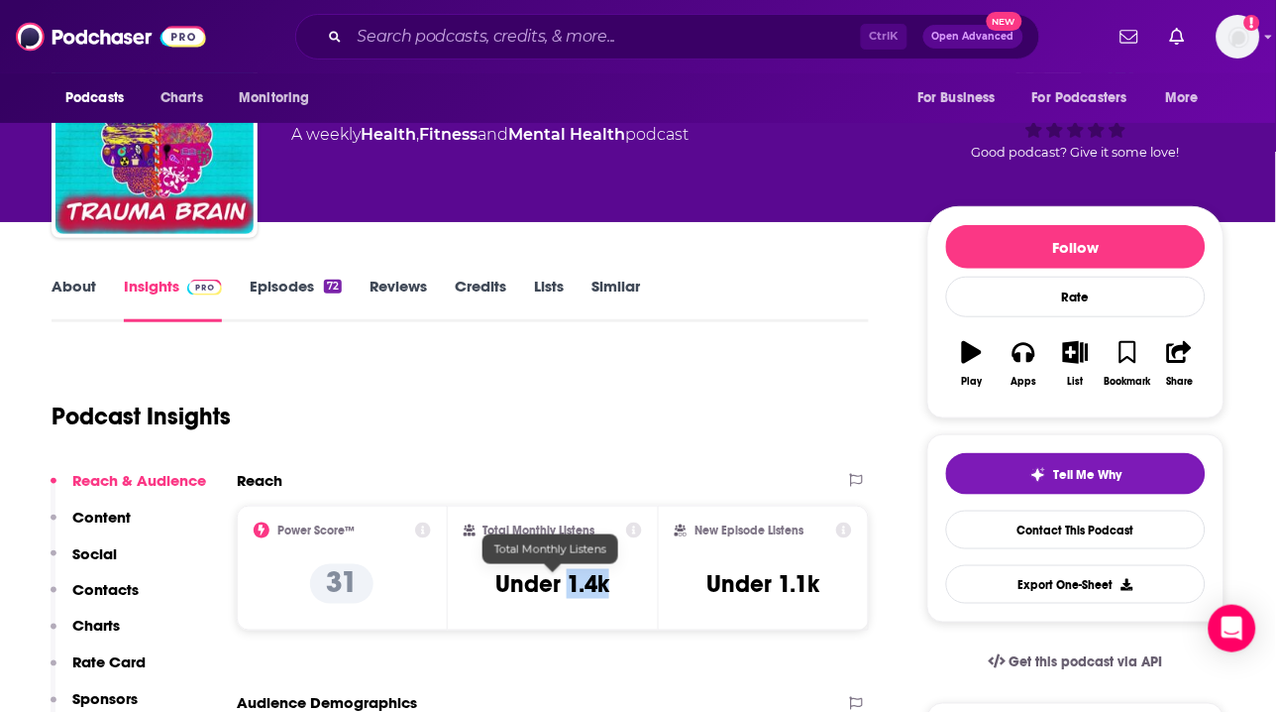
drag, startPoint x: 611, startPoint y: 585, endPoint x: 569, endPoint y: 585, distance: 42.6
click at [569, 585] on div "Total Monthly Listens Under 1.4k" at bounding box center [553, 567] width 179 height 91
copy h3 "1.4k"
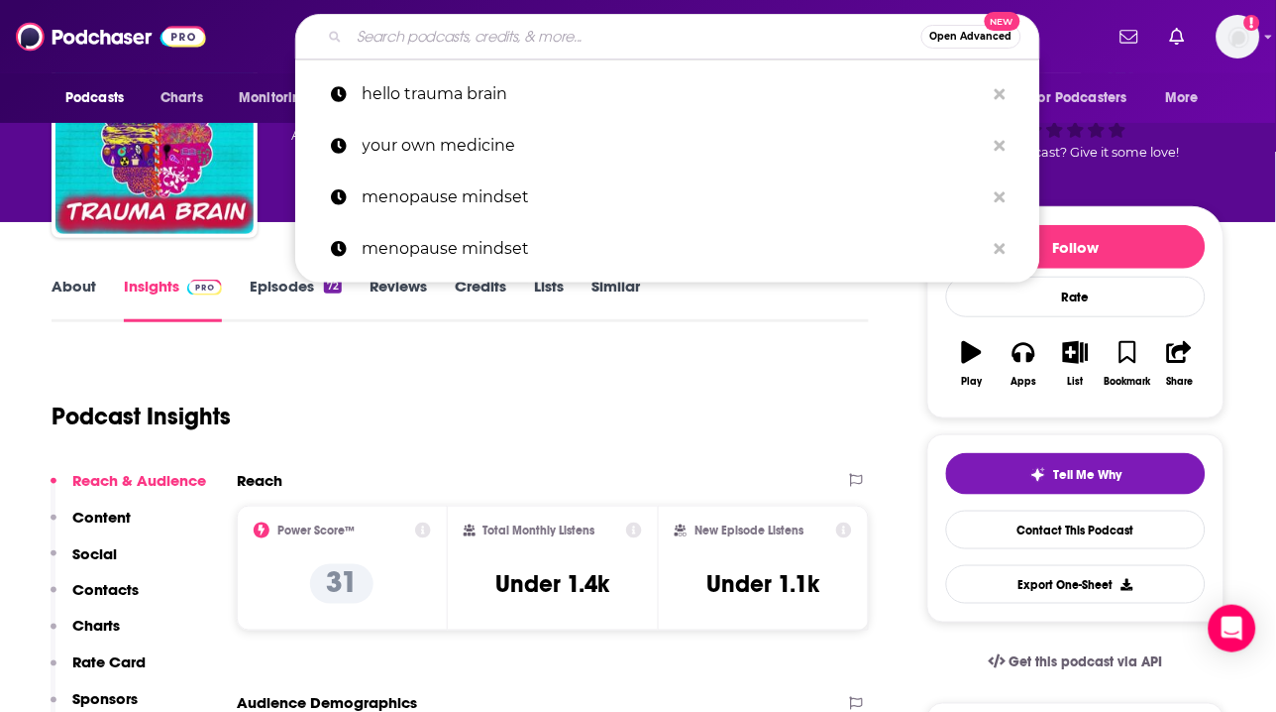
click at [542, 33] on input "Search podcasts, credits, & more..." at bounding box center [636, 37] width 572 height 32
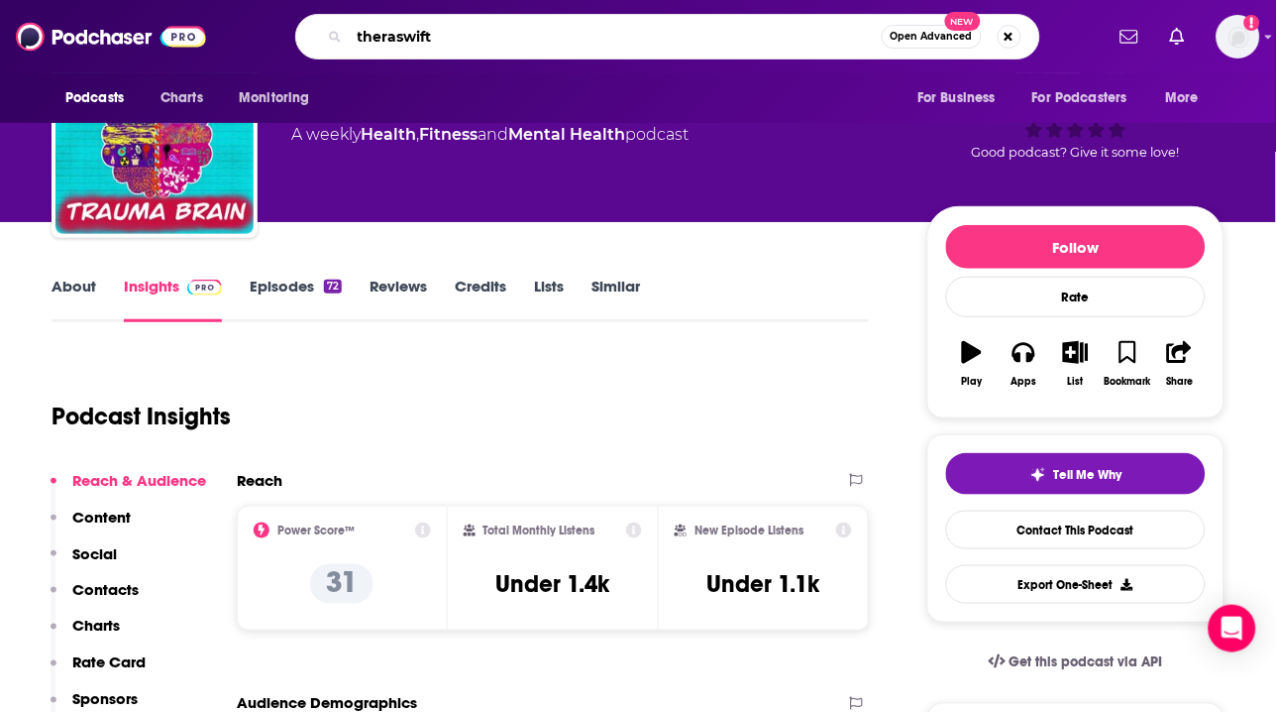
type input "theraswifts"
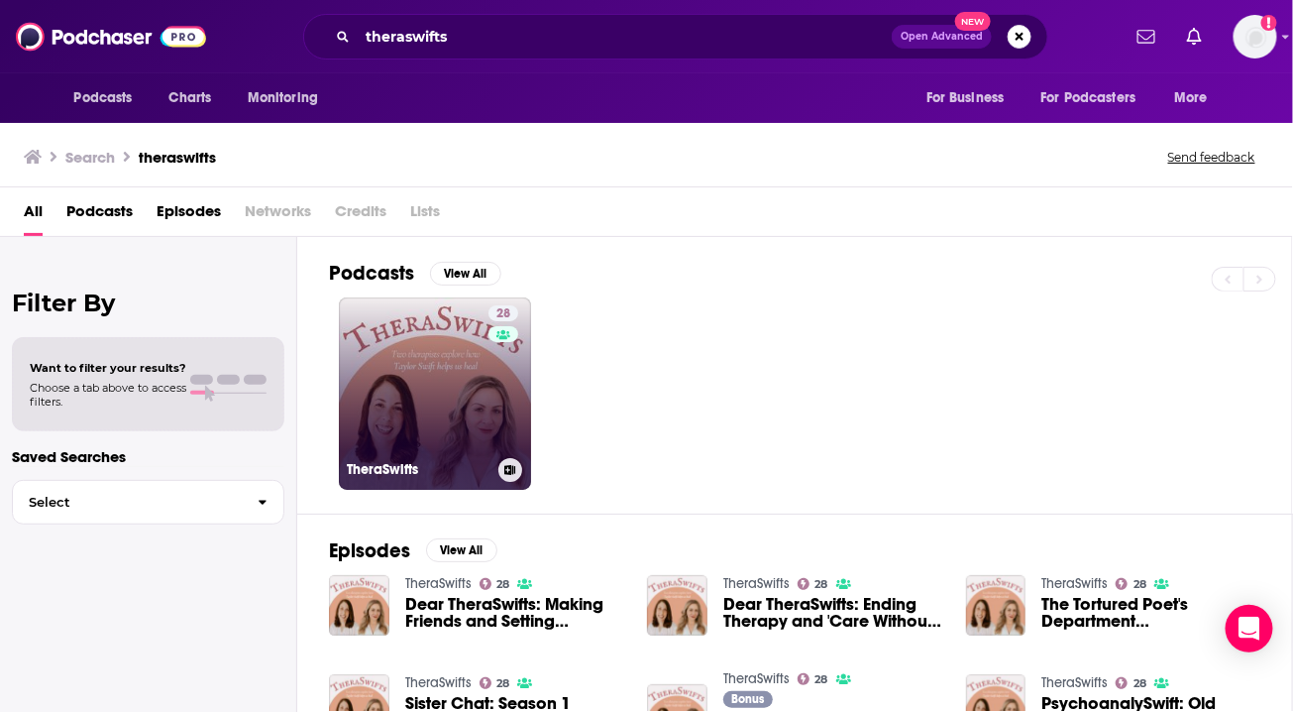
click at [451, 412] on link "28 TheraSwifts" at bounding box center [435, 393] width 192 height 192
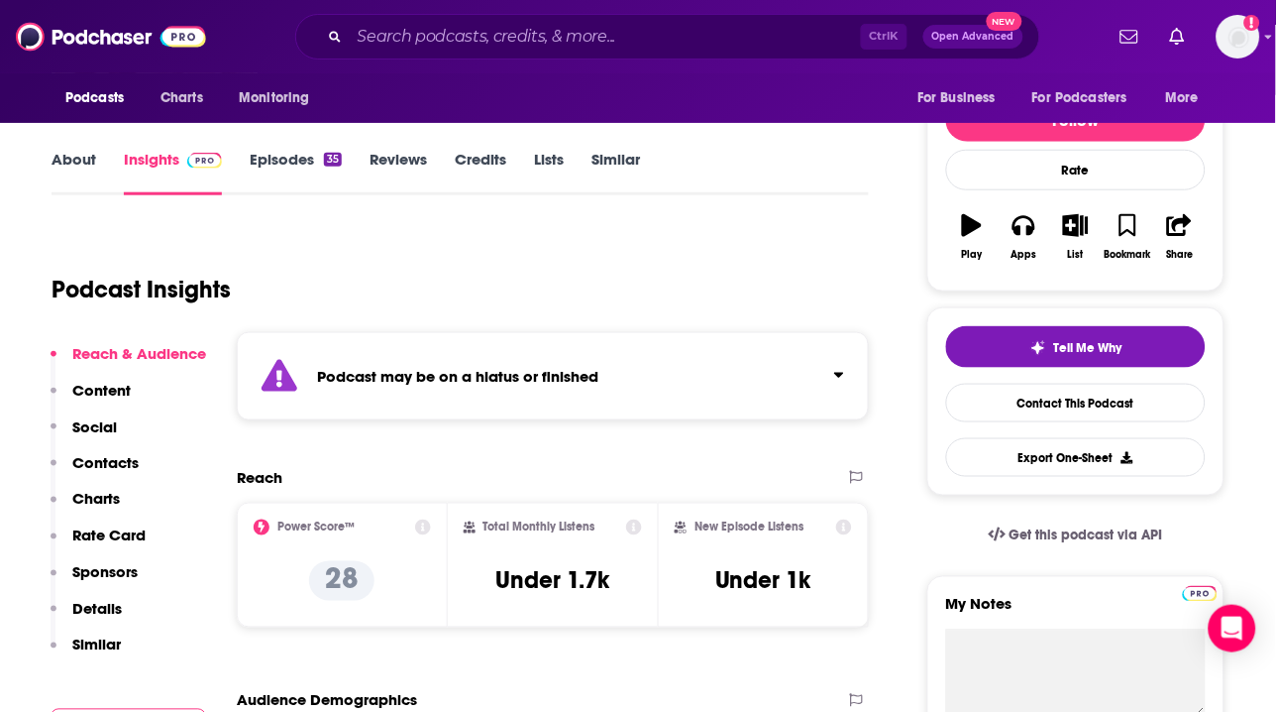
scroll to position [229, 0]
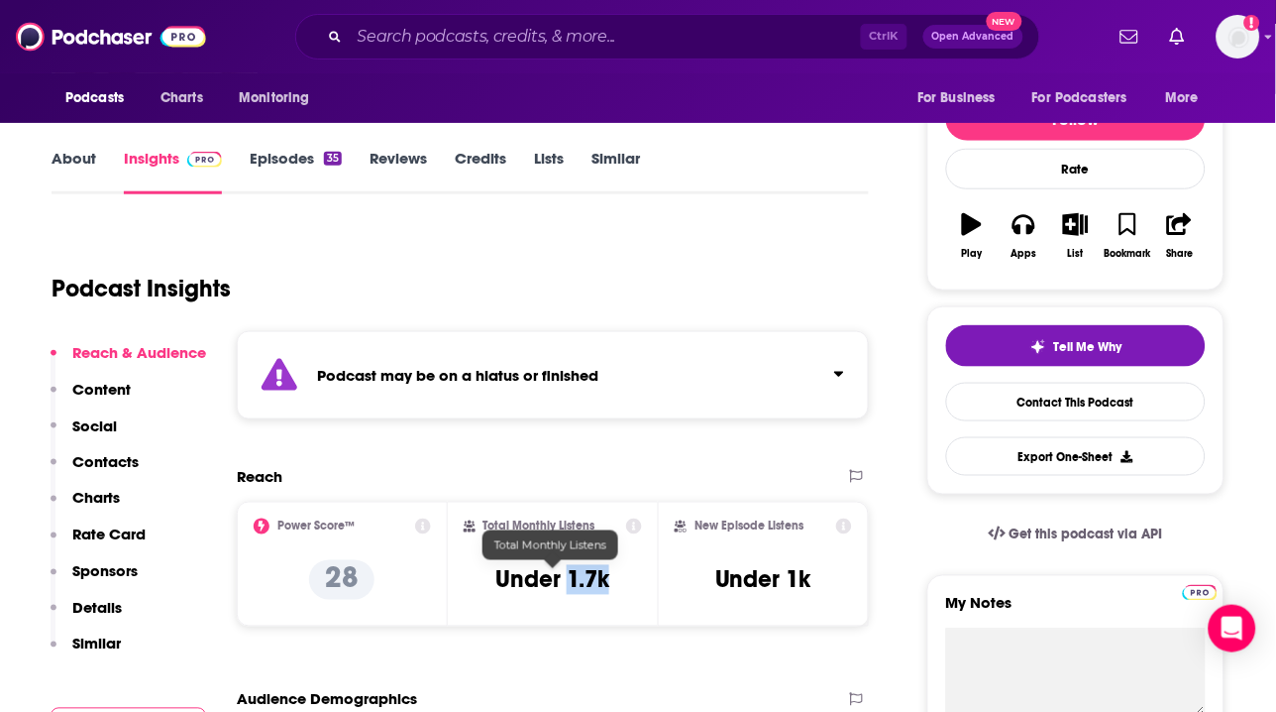
drag, startPoint x: 621, startPoint y: 580, endPoint x: 572, endPoint y: 577, distance: 49.6
click at [572, 577] on div "Total Monthly Listens Under 1.7k" at bounding box center [553, 563] width 179 height 91
copy h3 "1.7k"
click at [768, 244] on div "Podcast Insights" at bounding box center [453, 276] width 802 height 101
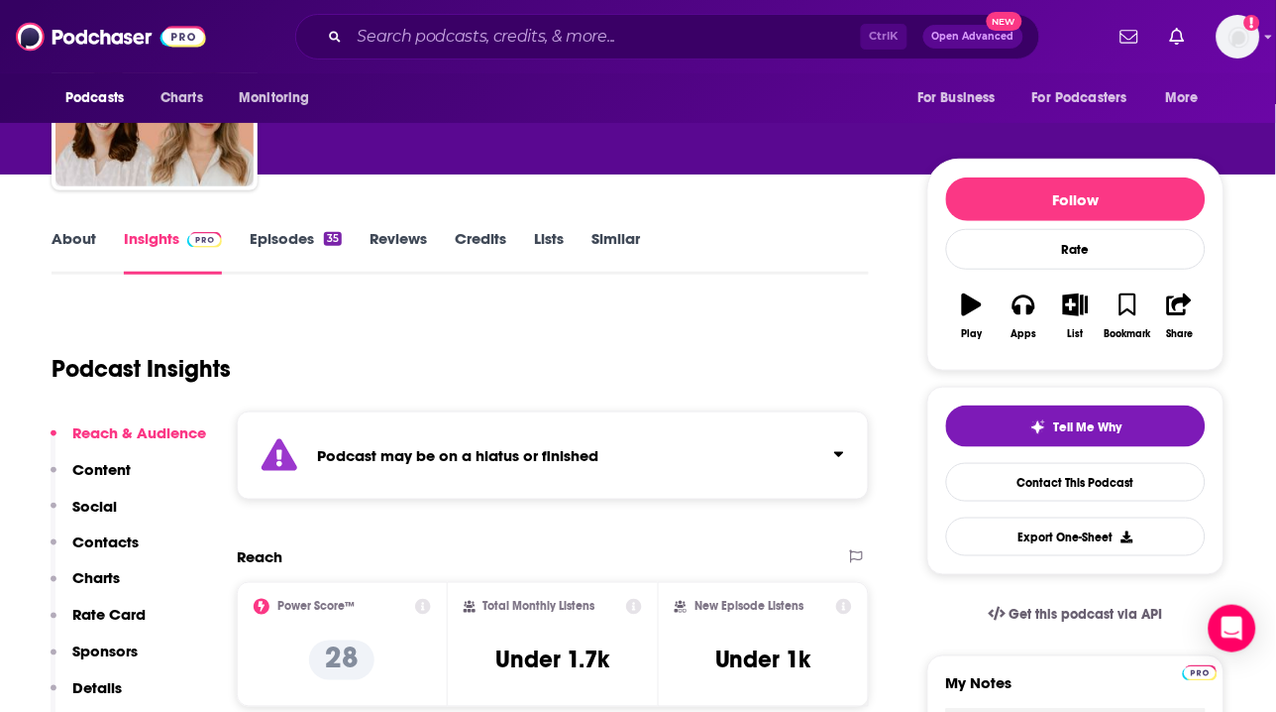
scroll to position [147, 0]
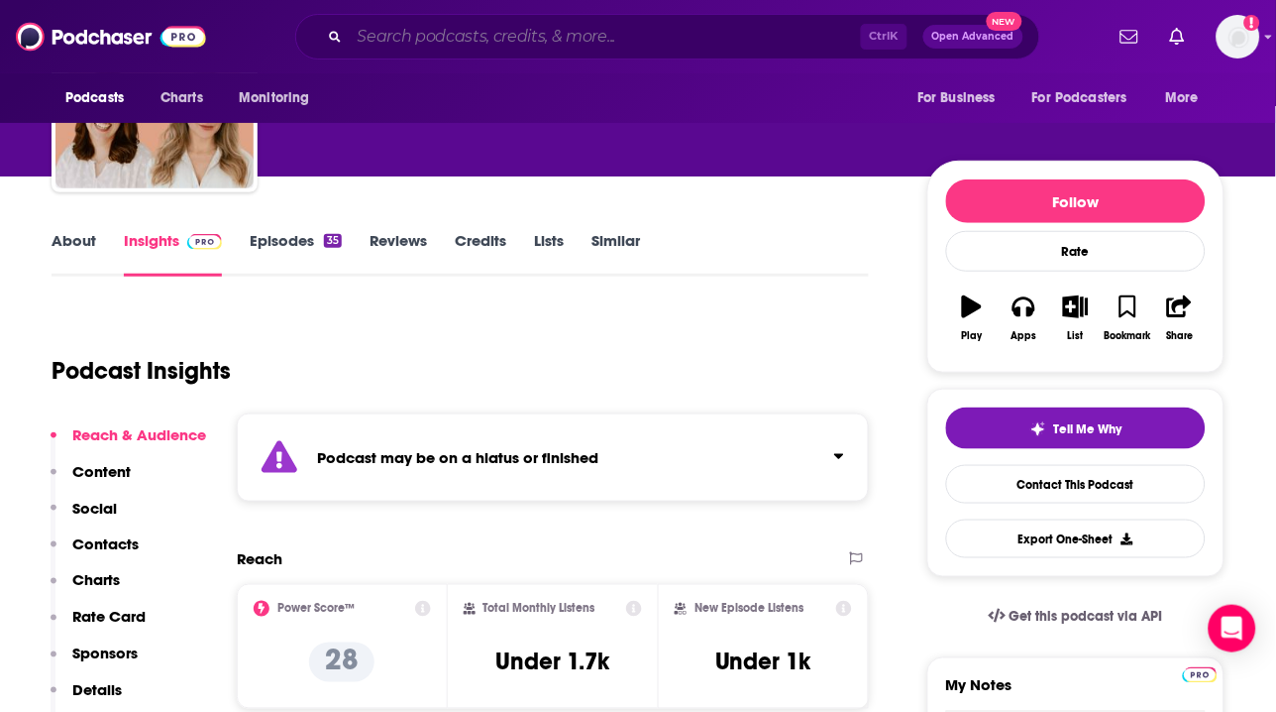
click at [601, 37] on input "Search podcasts, credits, & more..." at bounding box center [605, 37] width 511 height 32
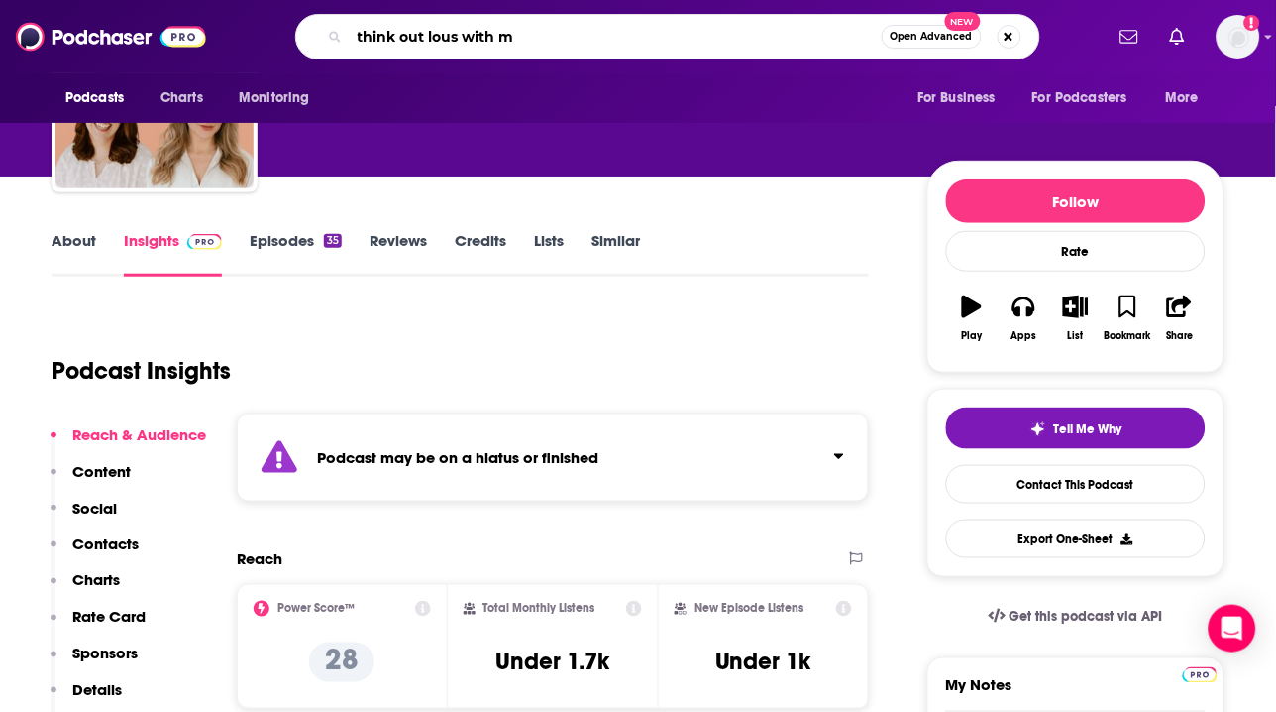
type input "think out lous with me"
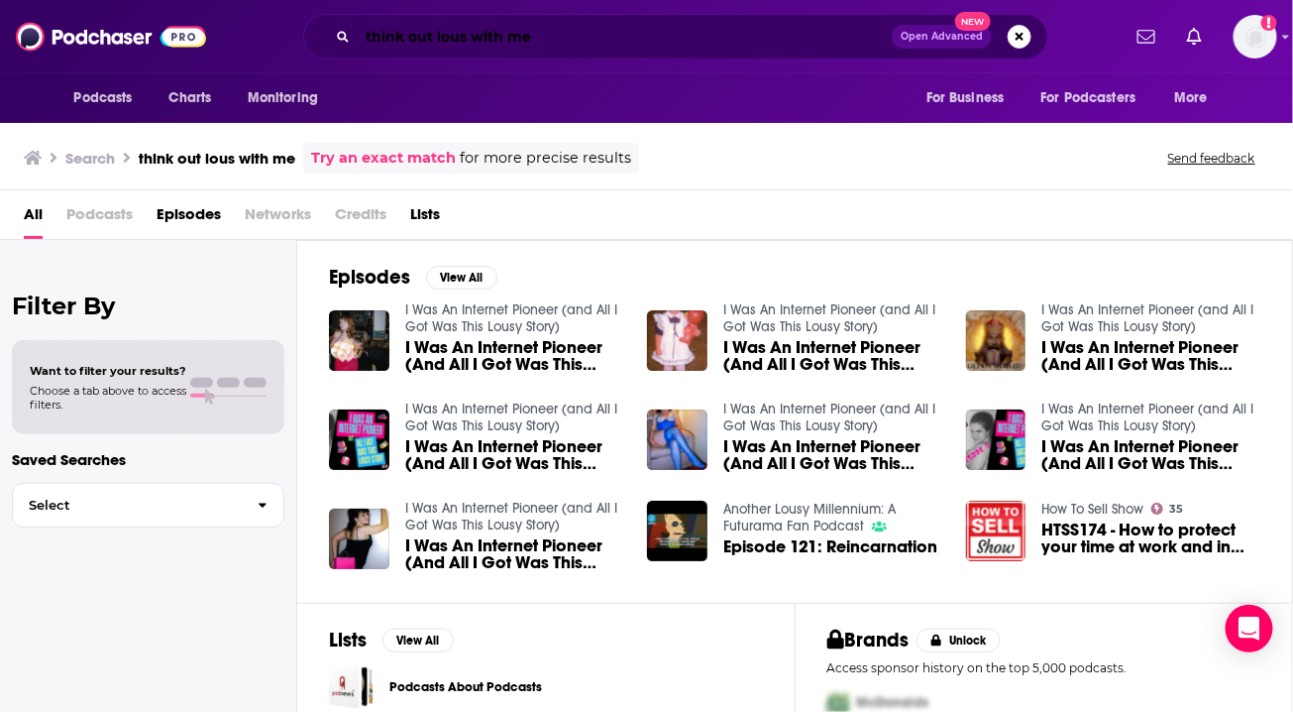
click at [461, 36] on input "think out lous with me" at bounding box center [625, 37] width 534 height 32
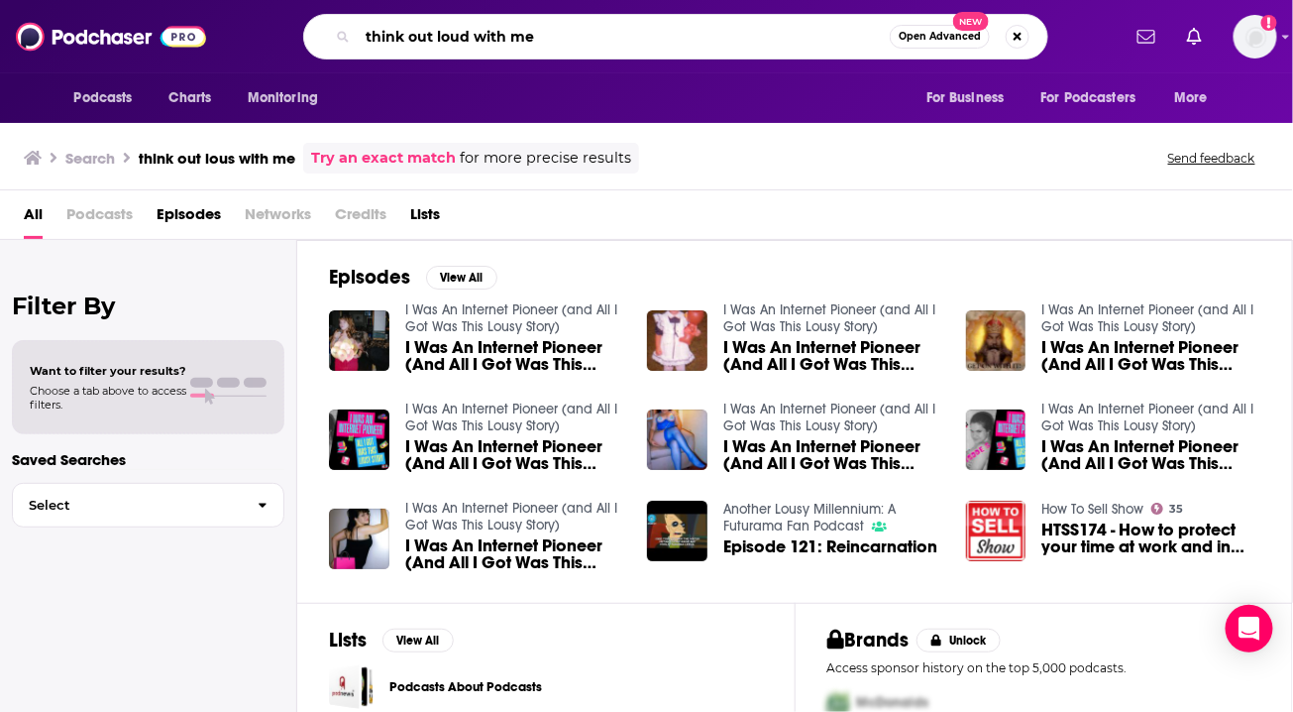
type input "think out loud with me"
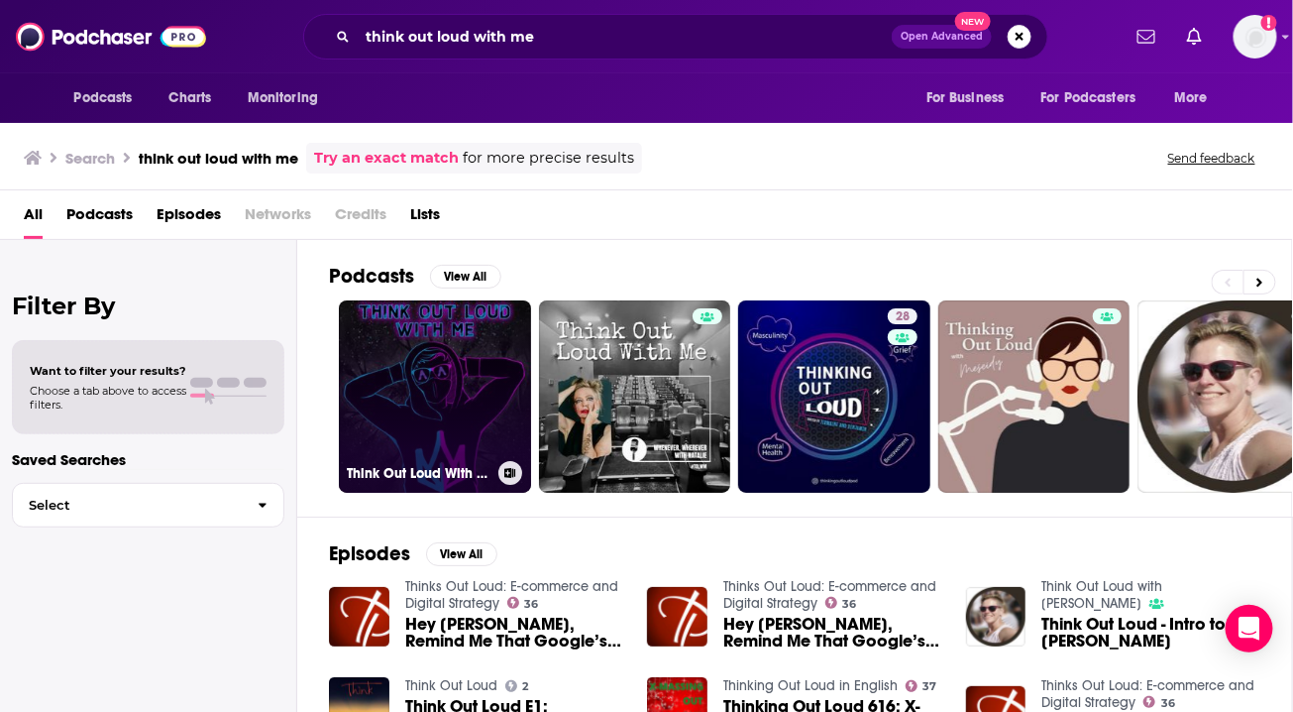
click at [434, 377] on link "Think Out Loud With Me" at bounding box center [435, 396] width 192 height 192
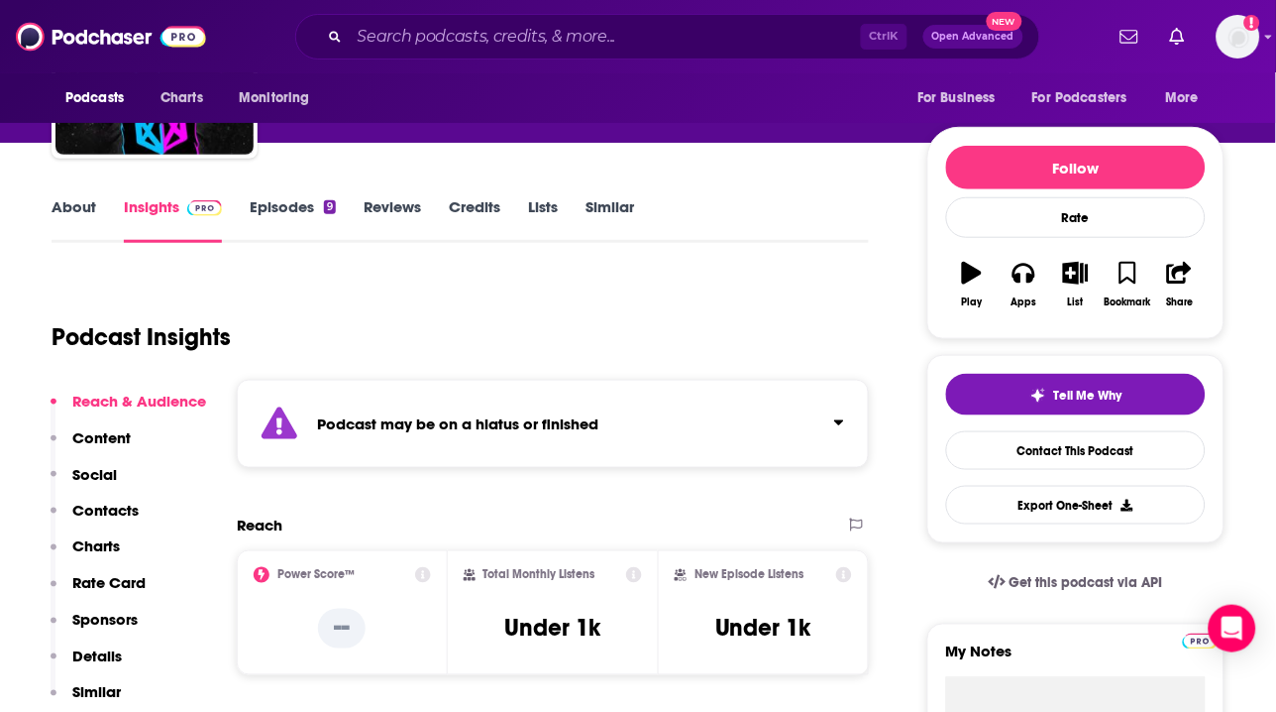
scroll to position [181, 0]
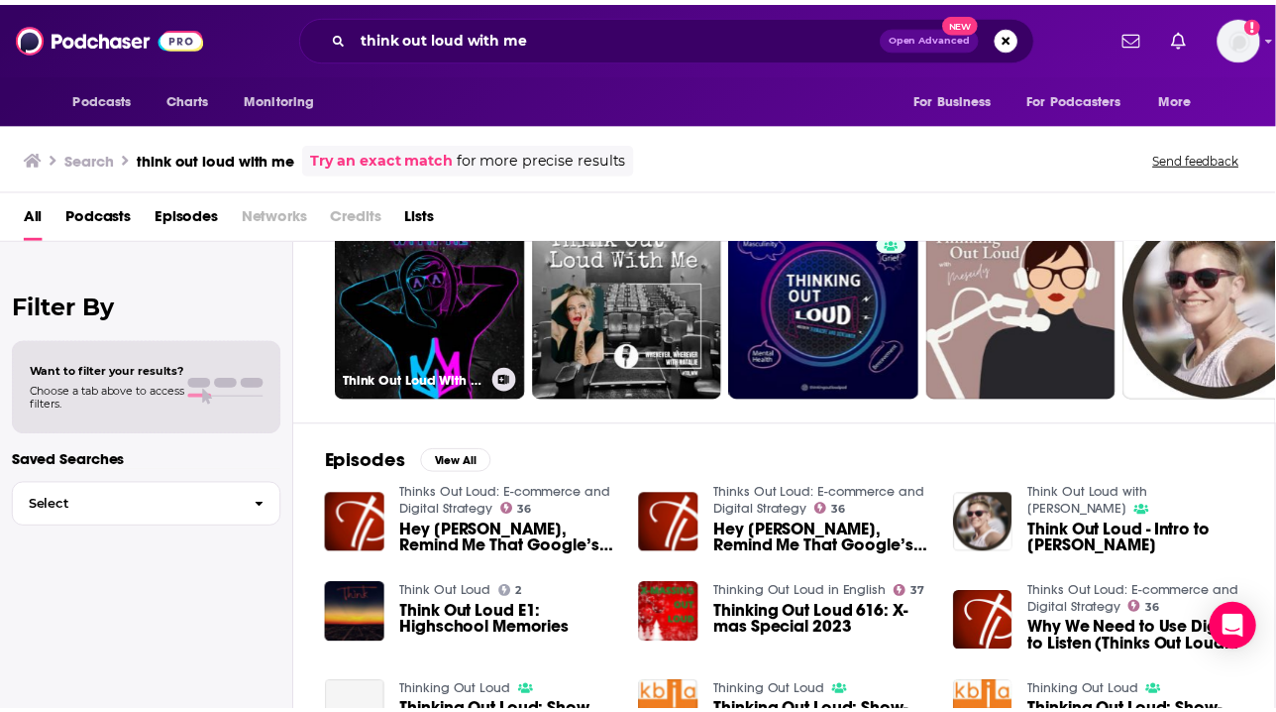
scroll to position [65, 0]
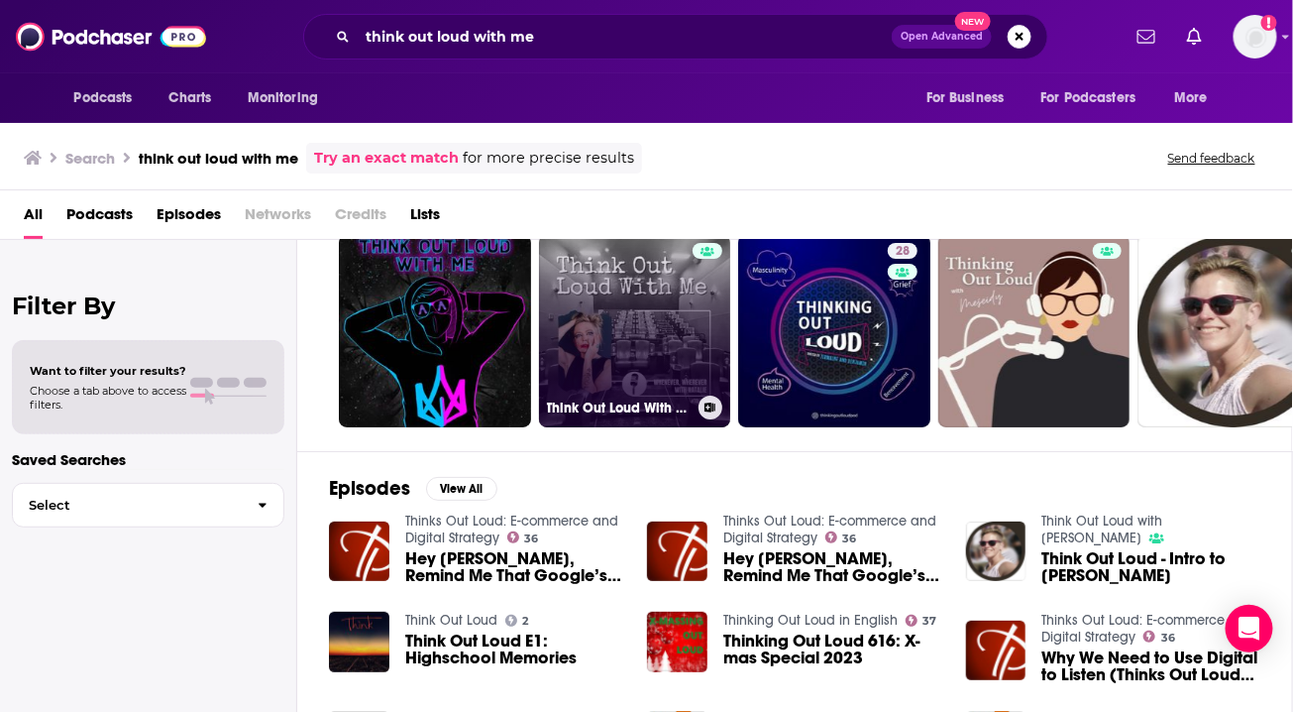
click at [620, 324] on link "Think Out Loud With Me" at bounding box center [635, 331] width 192 height 192
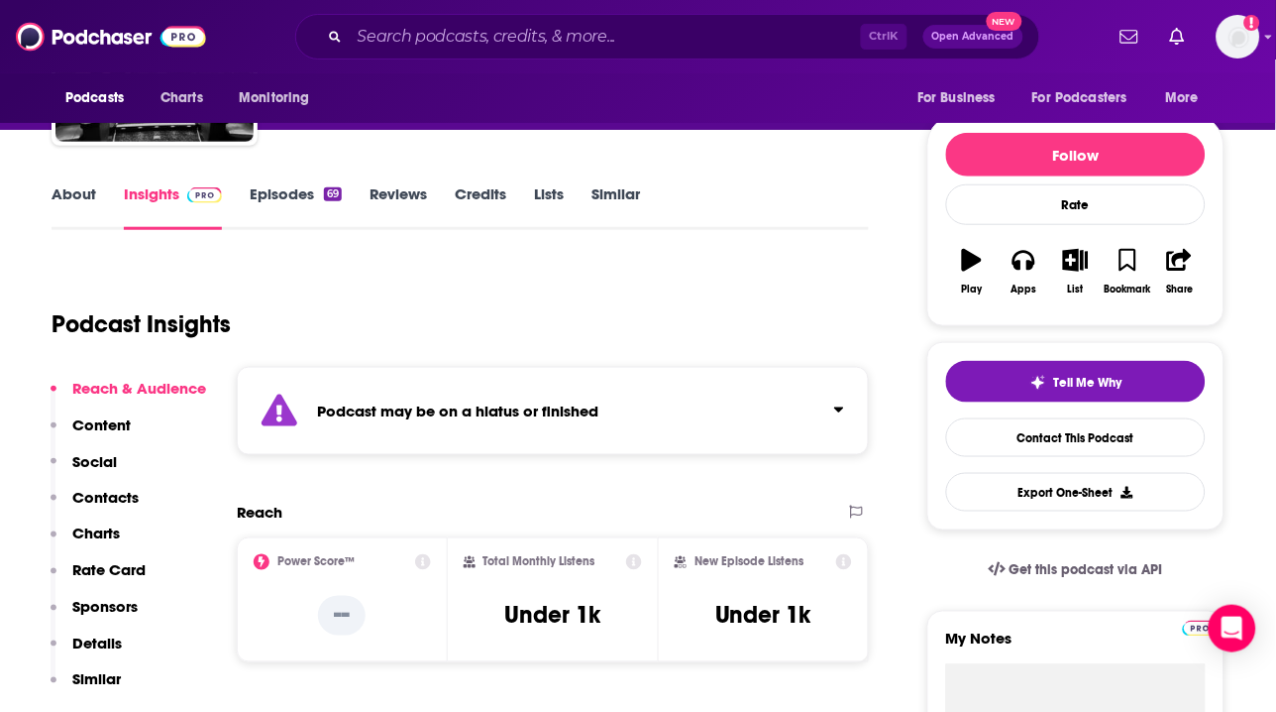
scroll to position [196, 0]
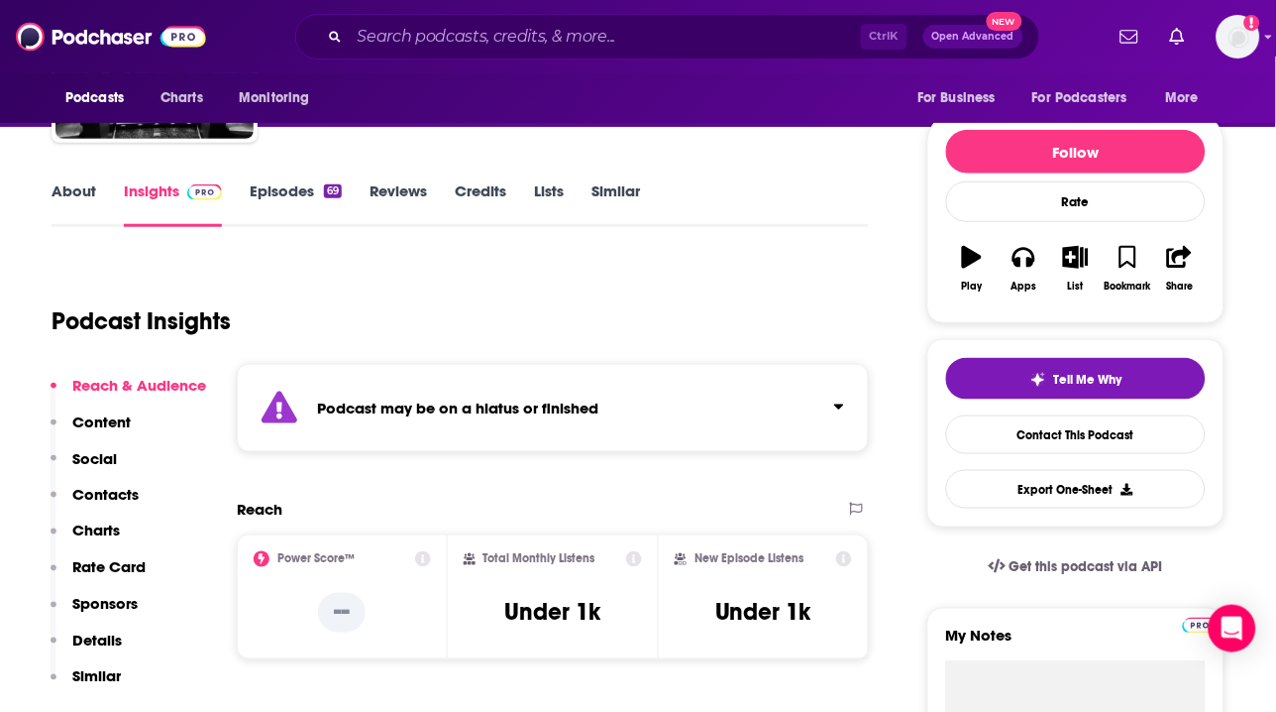
click at [854, 123] on div "[PERSON_NAME] Think Out Loud With Me An Education , Health and Fitness podcast …" at bounding box center [758, 43] width 934 height 178
click at [755, 56] on div "Ctrl K Open Advanced New" at bounding box center [667, 37] width 745 height 46
click at [735, 43] on input "Search podcasts, credits, & more..." at bounding box center [605, 37] width 511 height 32
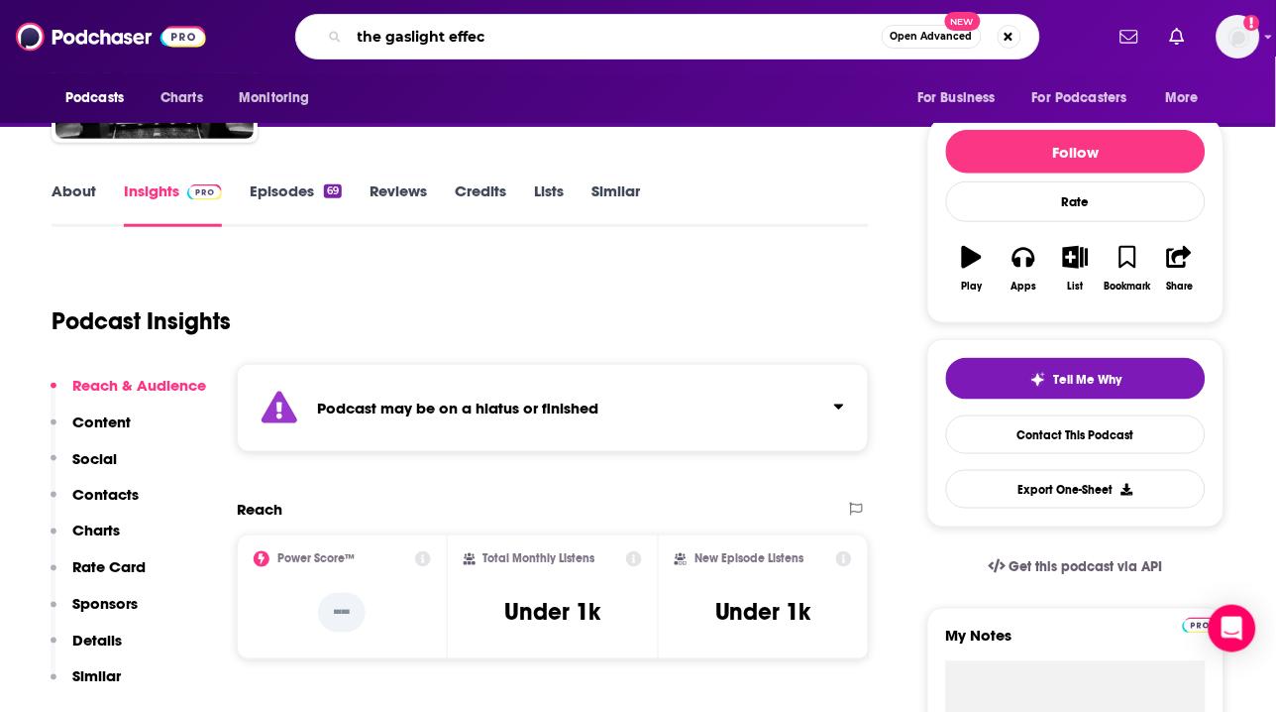
type input "the gaslight effect"
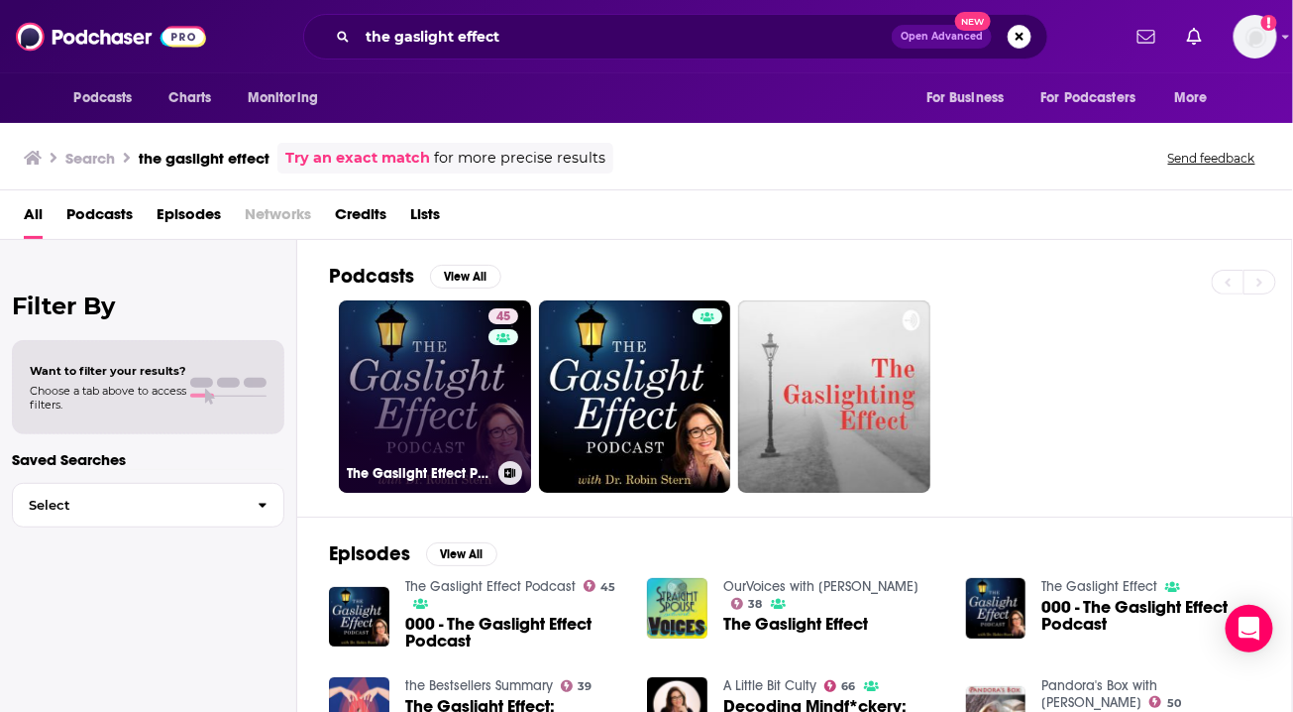
click at [460, 428] on link "45 The Gaslight Effect Podcast" at bounding box center [435, 396] width 192 height 192
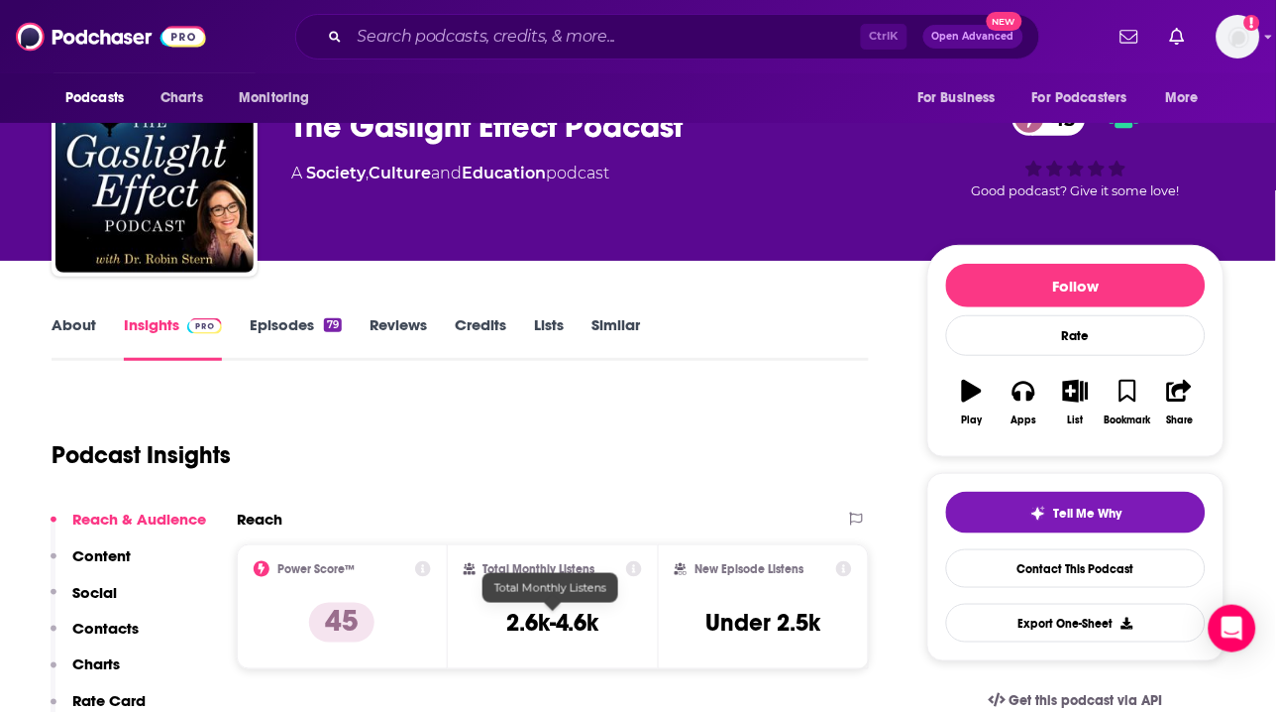
scroll to position [63, 0]
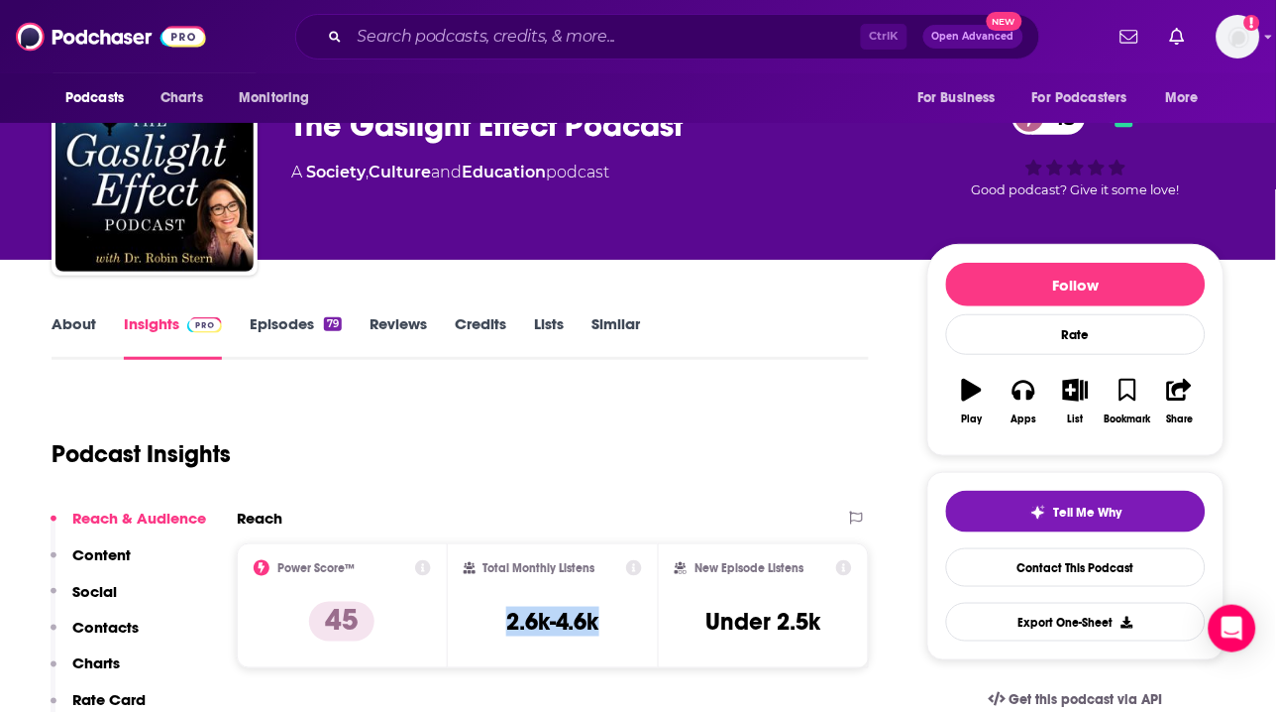
drag, startPoint x: 620, startPoint y: 616, endPoint x: 487, endPoint y: 616, distance: 133.8
click at [487, 616] on div "Total Monthly Listens 2.6k-4.6k" at bounding box center [553, 605] width 179 height 91
copy h3 "2.6k-4.6k"
click at [756, 313] on div "About Insights Episodes 79 Reviews Credits Lists Similar" at bounding box center [461, 335] width 818 height 49
click at [635, 34] on input "Search podcasts, credits, & more..." at bounding box center [605, 37] width 511 height 32
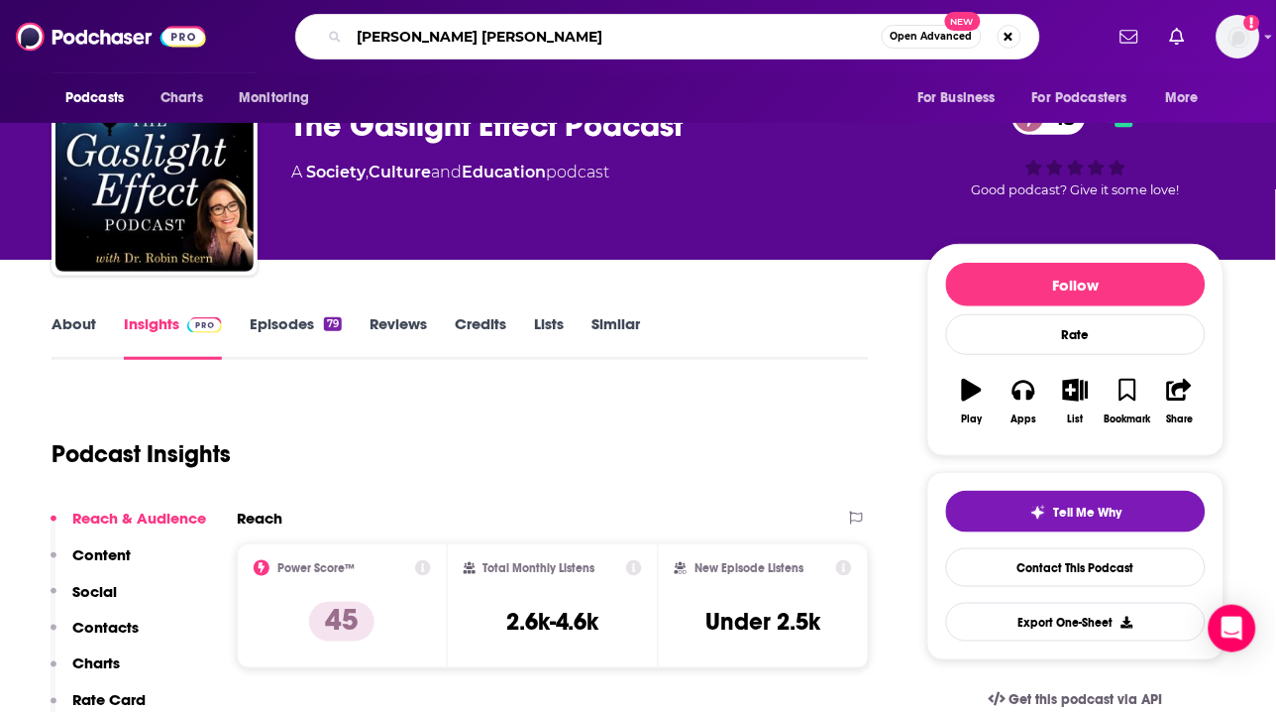
type input "[PERSON_NAME] [PERSON_NAME]"
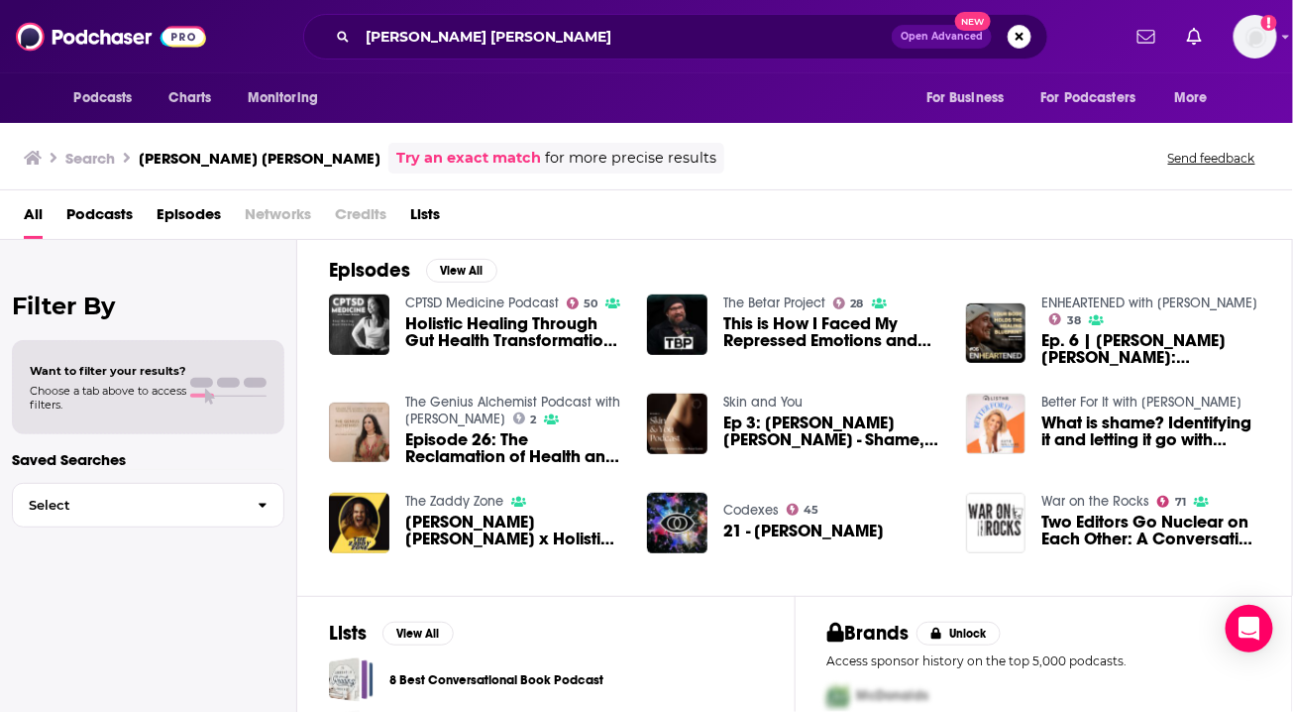
scroll to position [284, 0]
